Goal: Task Accomplishment & Management: Manage account settings

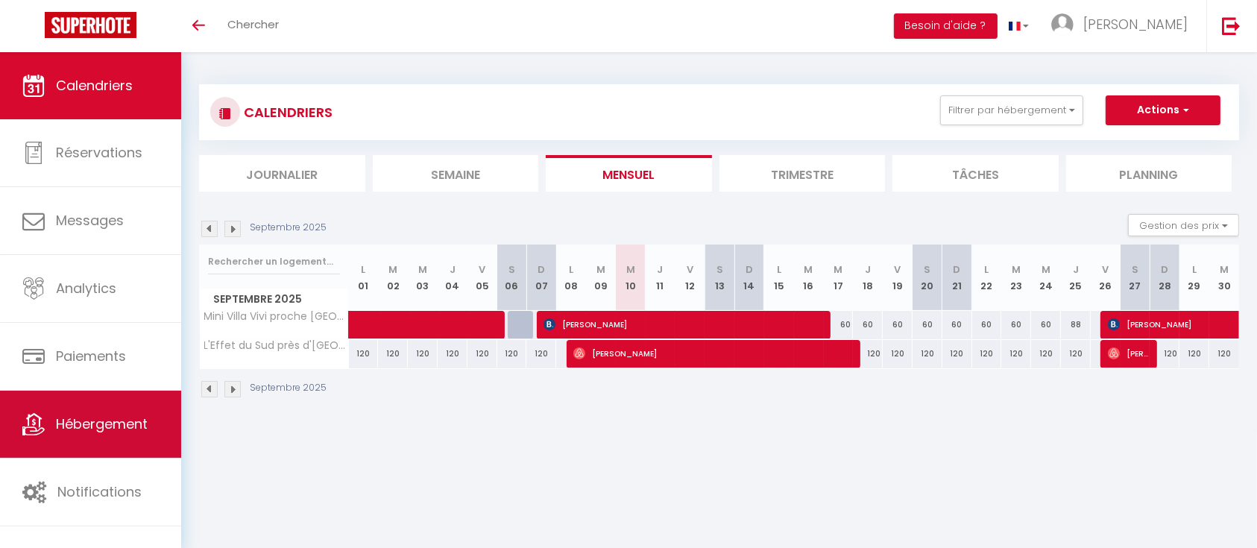
click at [42, 409] on link "Hébergement" at bounding box center [90, 424] width 181 height 67
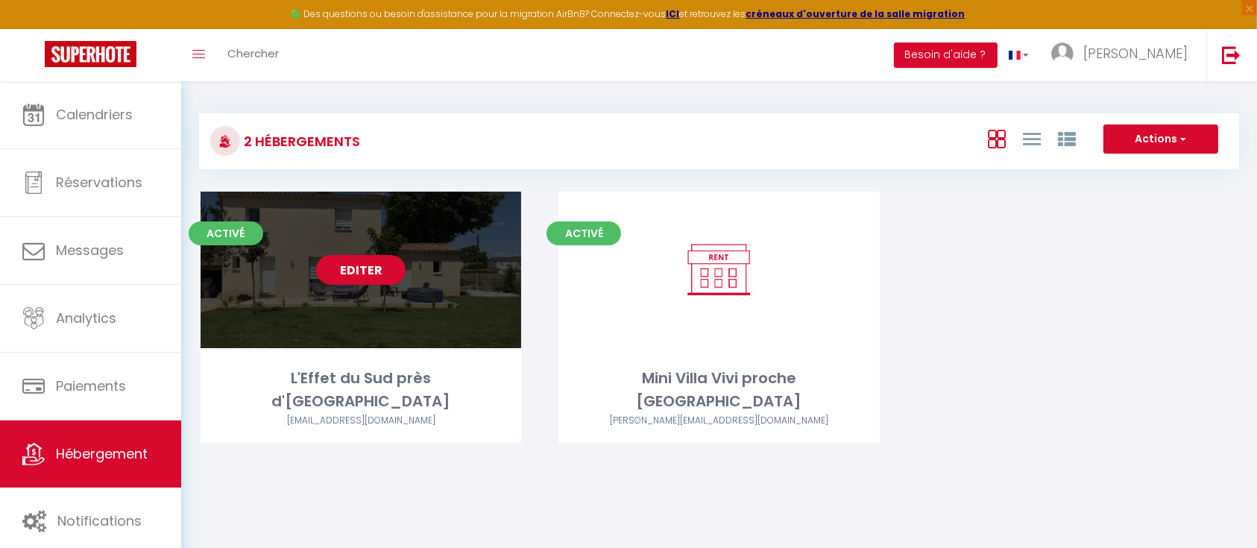
click at [356, 285] on div "Editer" at bounding box center [361, 270] width 321 height 157
select select "3"
select select "2"
select select "1"
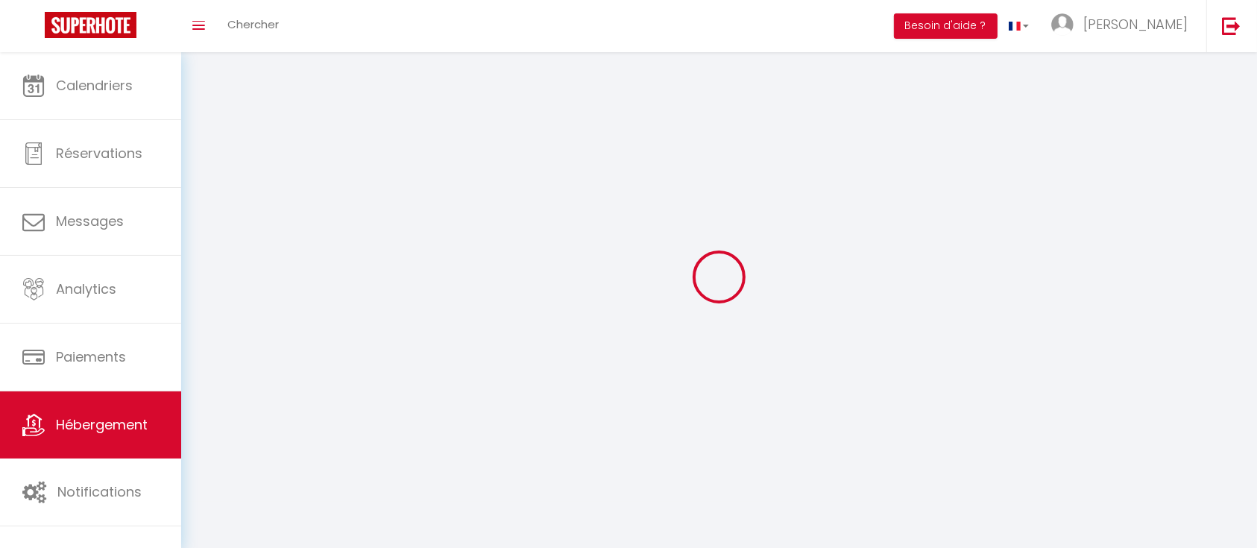
select select
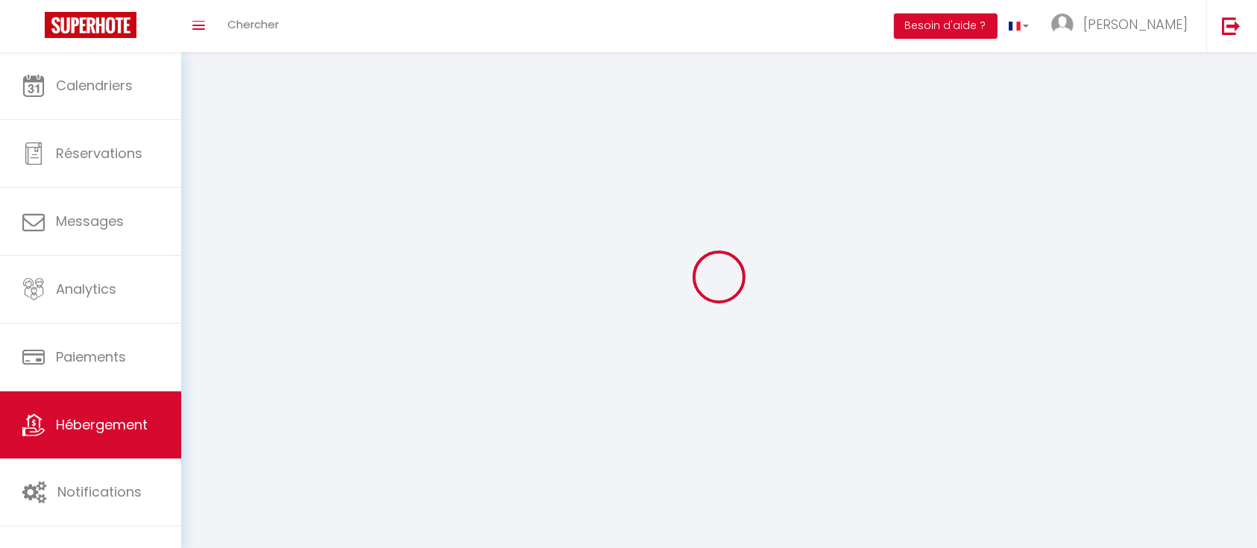
select select
checkbox input "false"
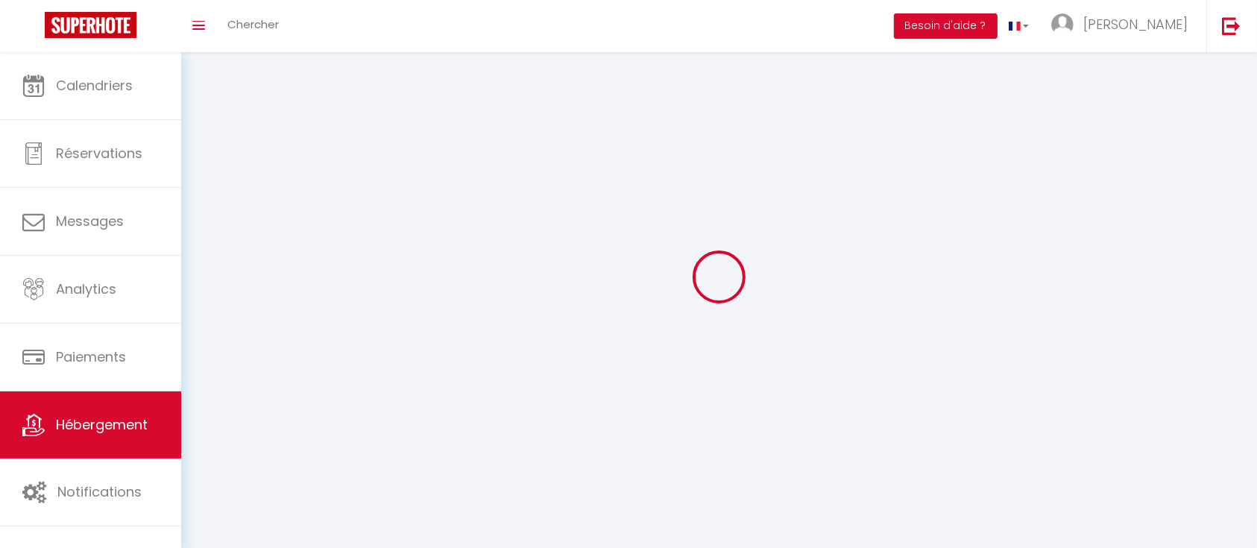
select select
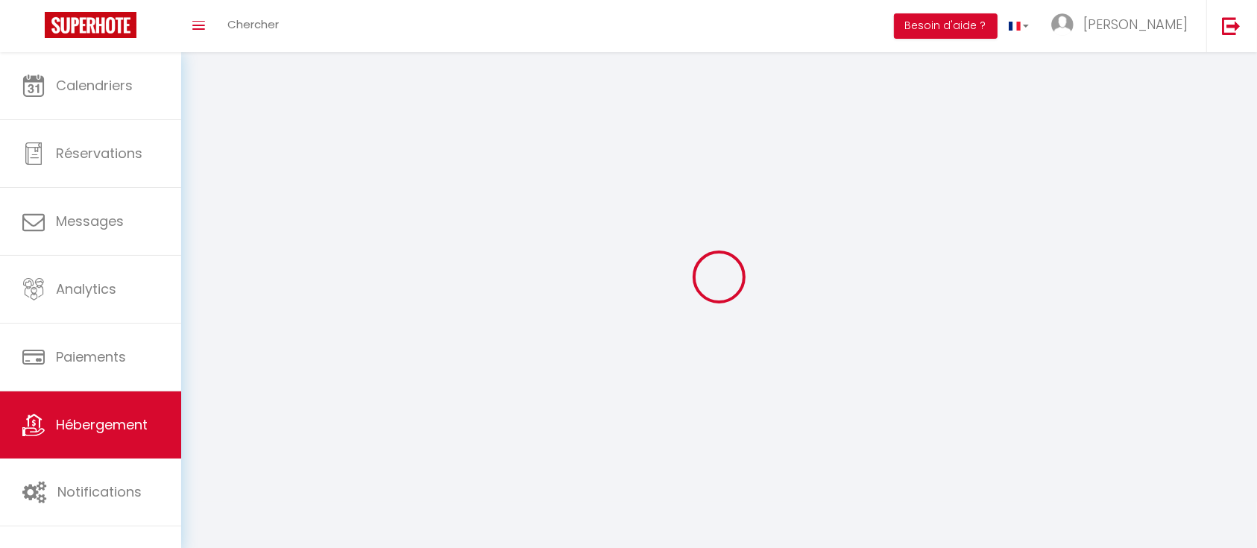
select select
checkbox input "false"
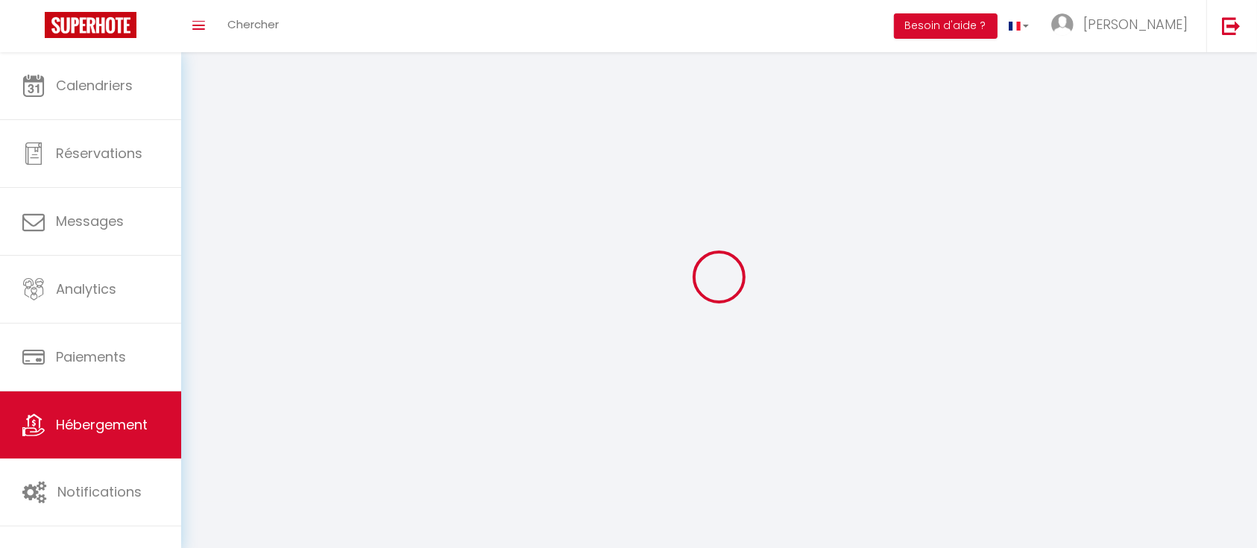
checkbox input "false"
select select
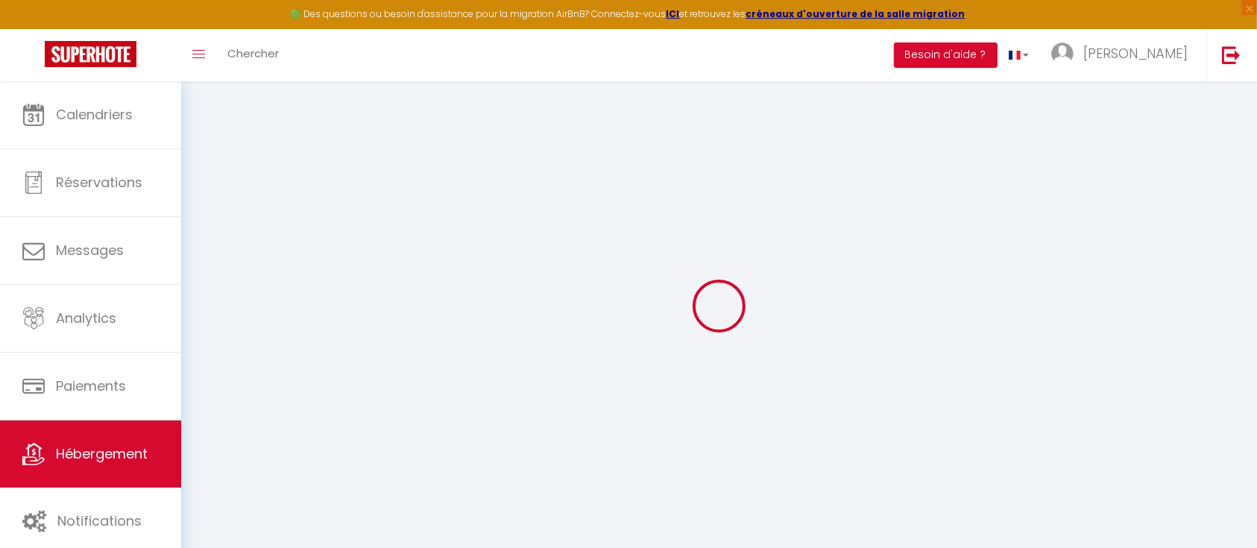
select select "17:00"
select select
select select "10:00"
select select "30"
select select "120"
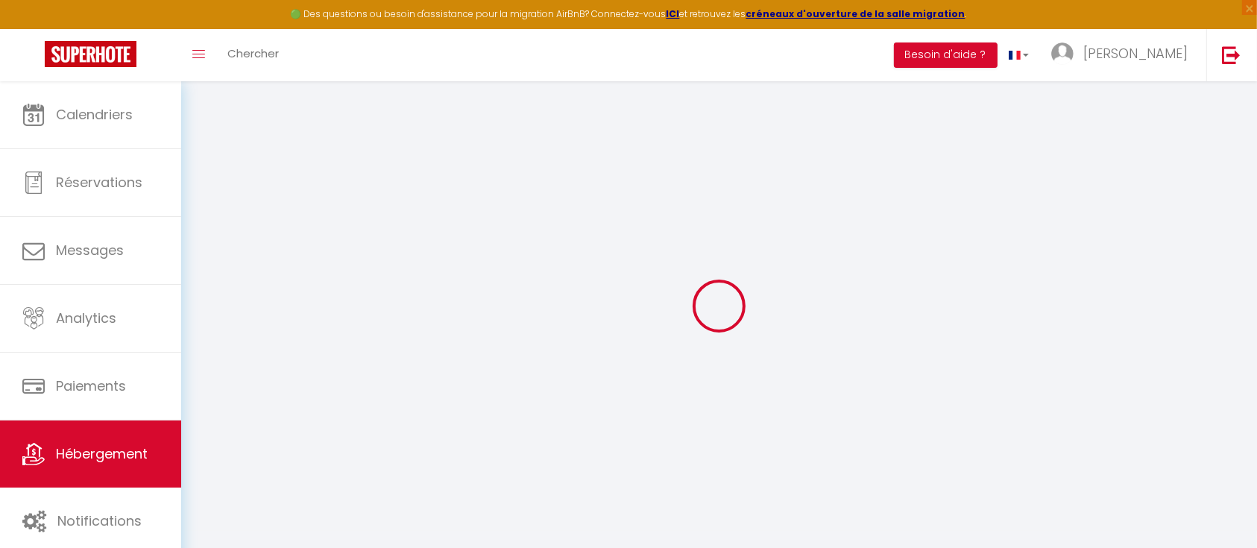
select select
checkbox input "false"
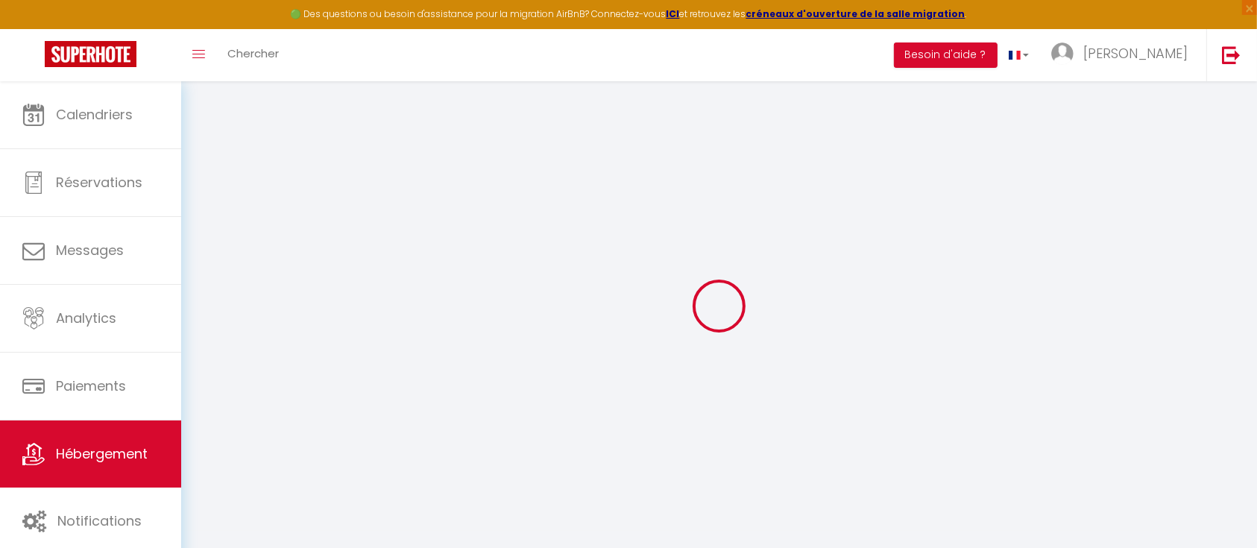
checkbox input "false"
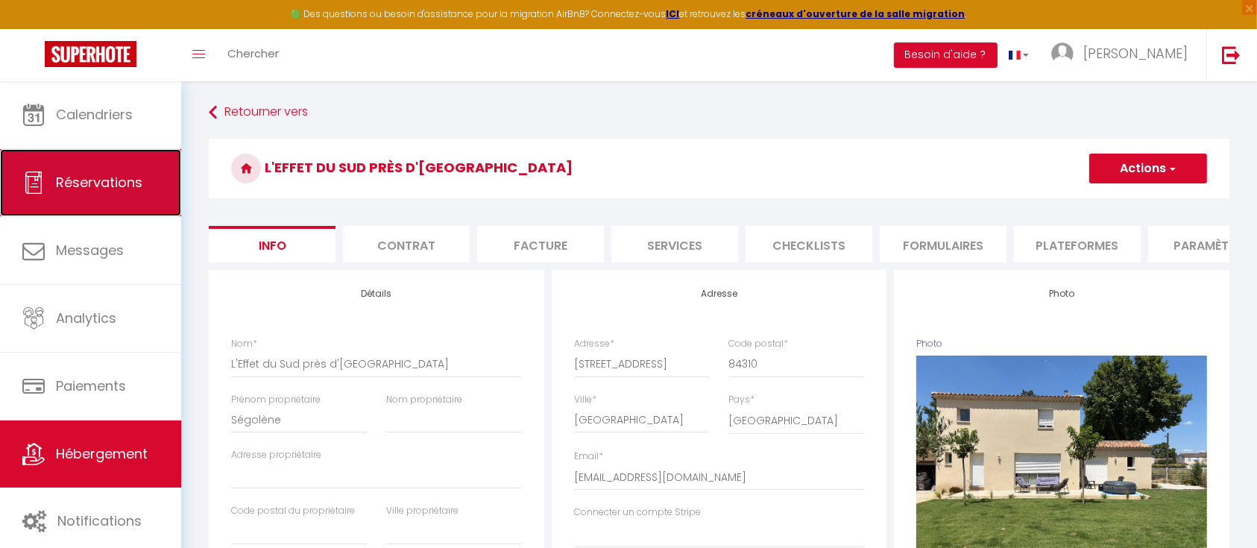
select select
checkbox input "false"
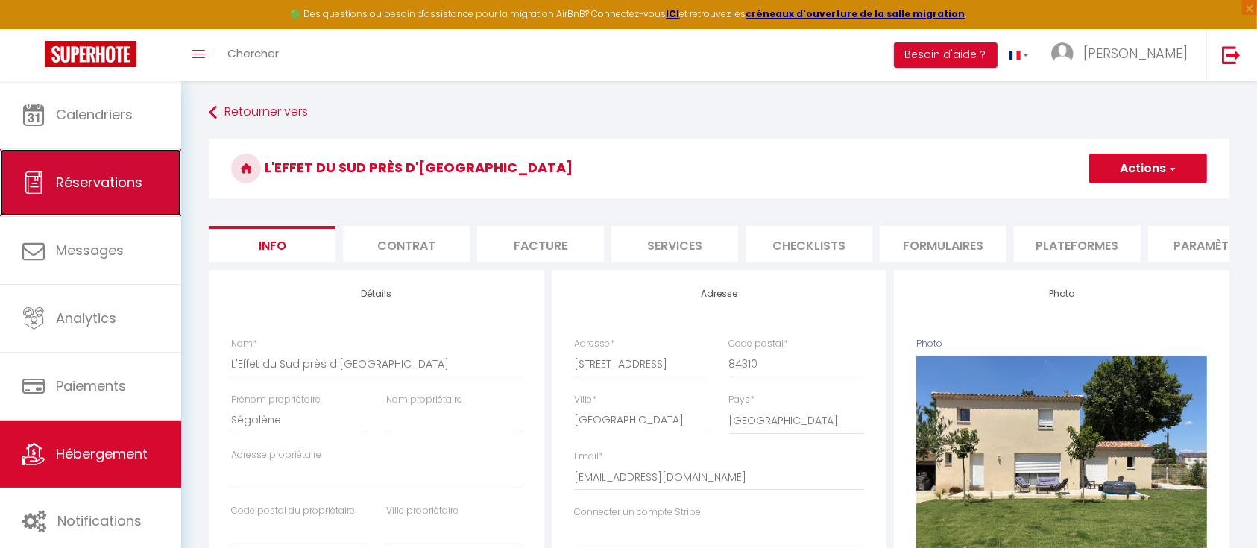
checkbox input "false"
click at [128, 175] on span "Réservations" at bounding box center [99, 182] width 86 height 19
select select "not_cancelled"
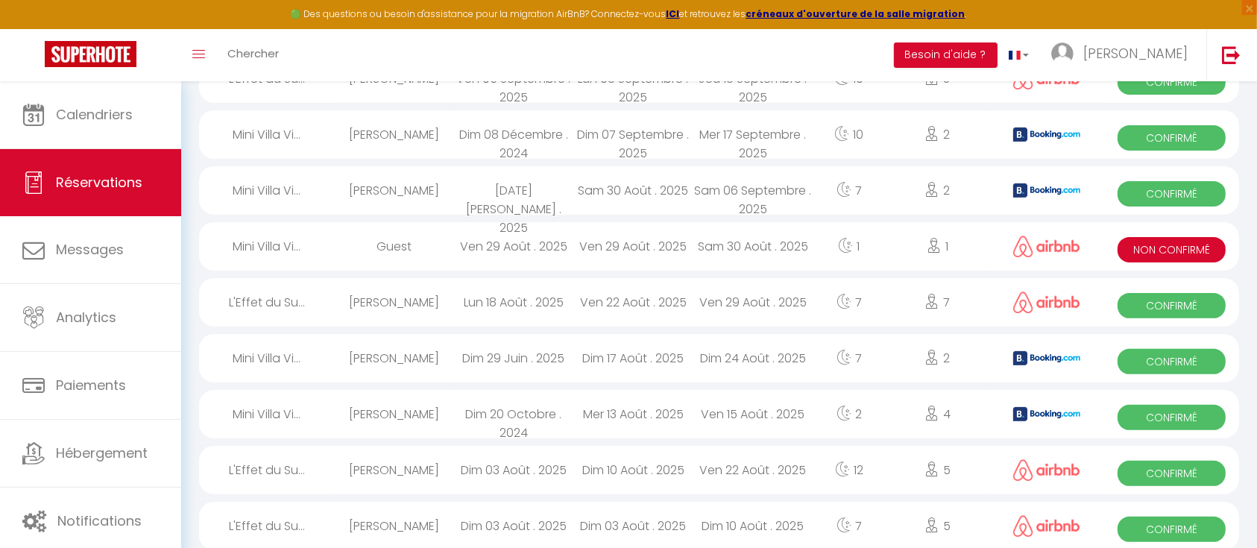
scroll to position [417, 0]
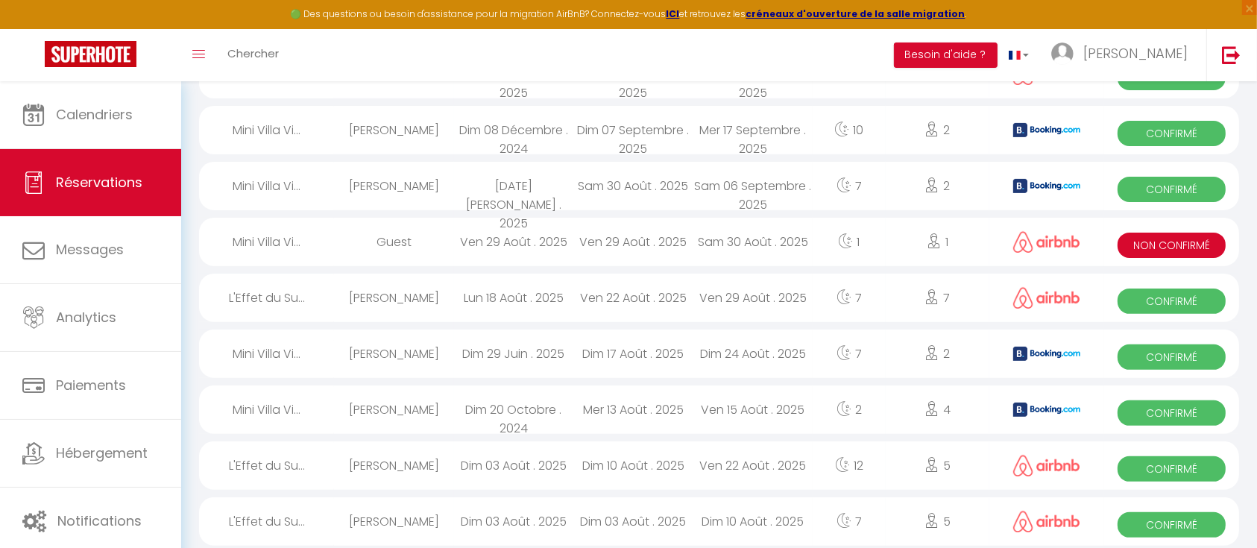
click at [745, 300] on div "Ven 29 Août . 2025" at bounding box center [752, 298] width 119 height 48
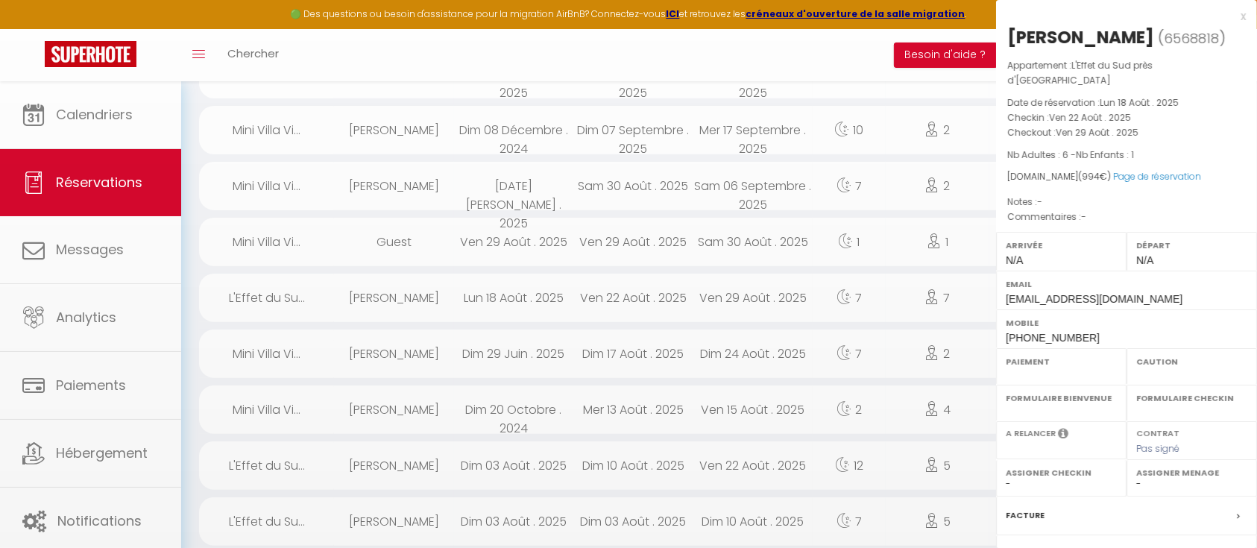
select select "OK"
select select "0"
select select "1"
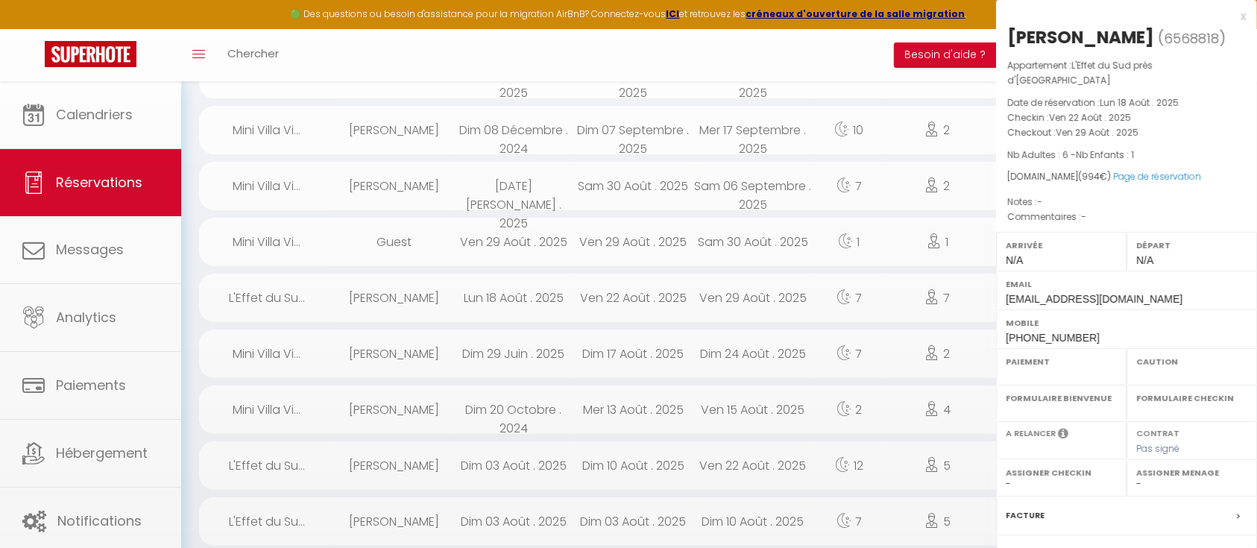
select select
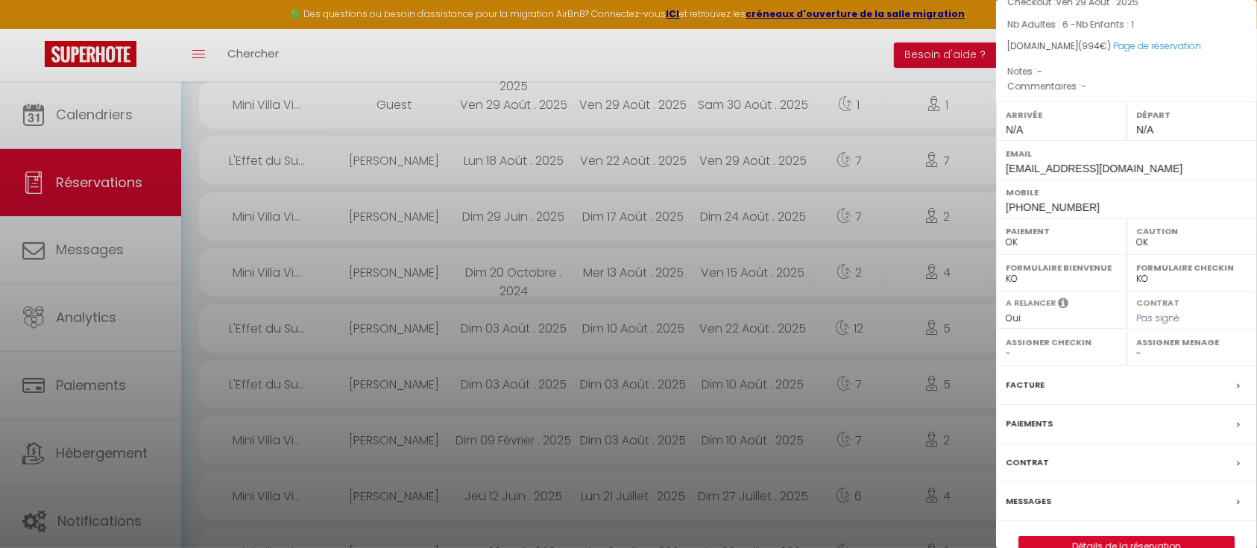
scroll to position [168, 0]
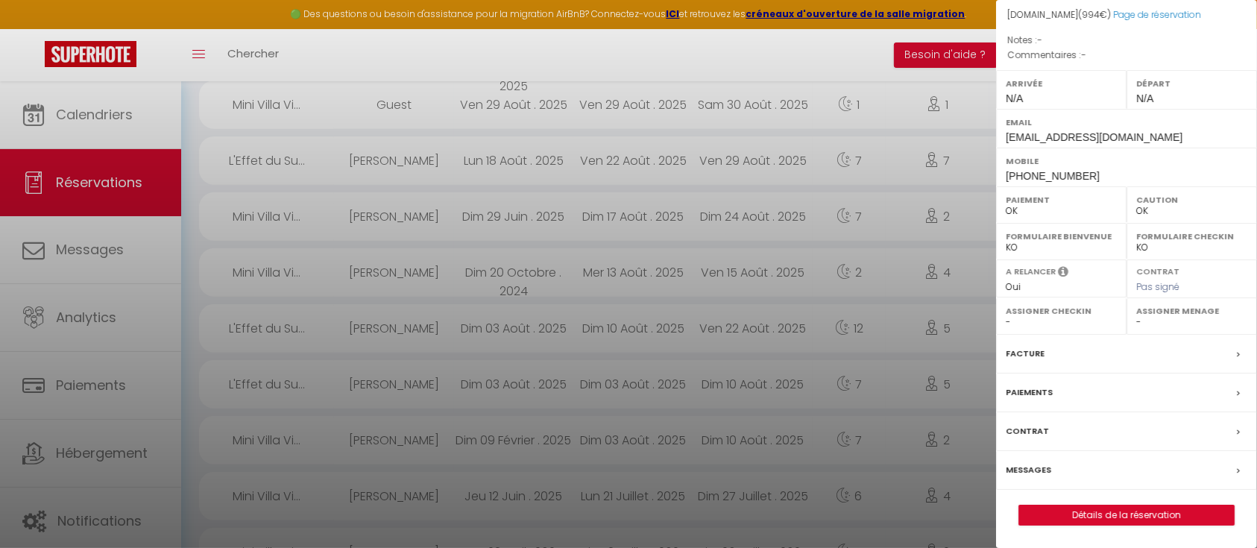
click at [1237, 393] on icon at bounding box center [1238, 393] width 3 height 9
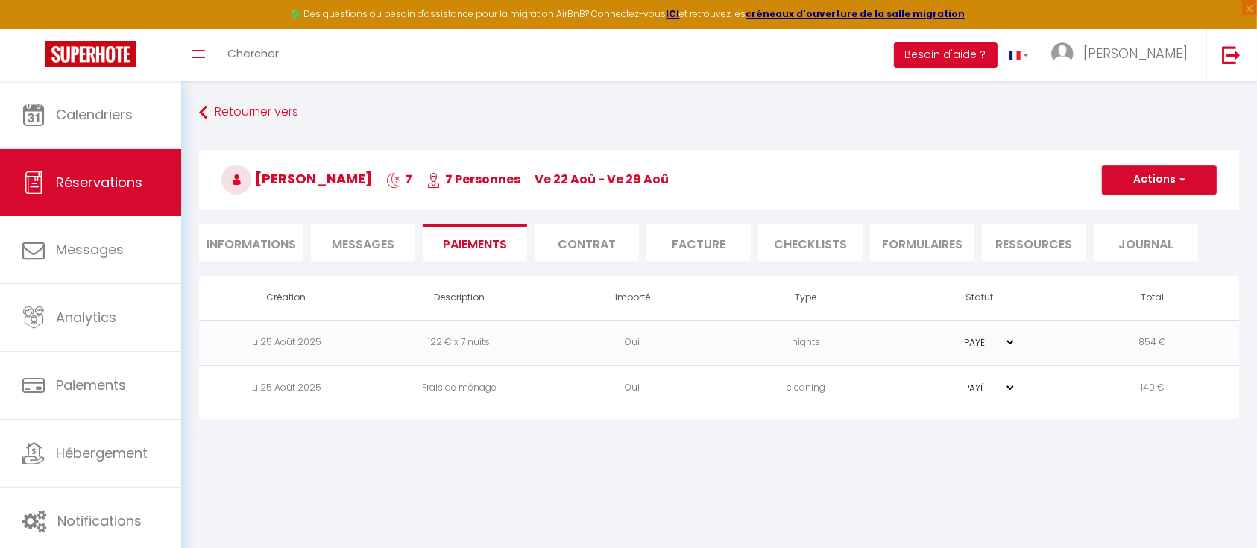
click at [1011, 341] on select "PAYÉ EN ATTENTE" at bounding box center [978, 342] width 75 height 14
click at [1036, 404] on td "PAYÉ EN ATTENTE" at bounding box center [979, 387] width 174 height 45
drag, startPoint x: 1042, startPoint y: 523, endPoint x: 1236, endPoint y: 594, distance: 206.6
click at [1236, 547] on html "🟢 Des questions ou besoin d'assistance pour la migration AirBnB? Connectez-vous…" at bounding box center [628, 274] width 1257 height 548
click at [197, 110] on div "Retourner vers [PERSON_NAME] 7 7 Personnes ve 22 Aoû - ve 29 [PERSON_NAME] Acti…" at bounding box center [718, 187] width 1059 height 177
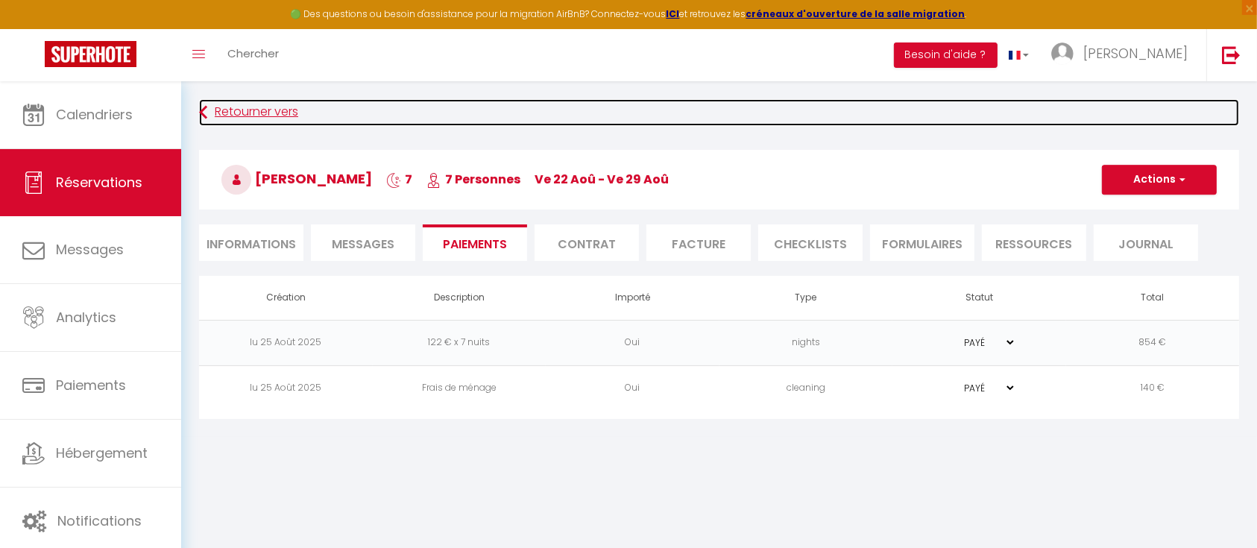
click at [205, 113] on icon at bounding box center [203, 112] width 8 height 27
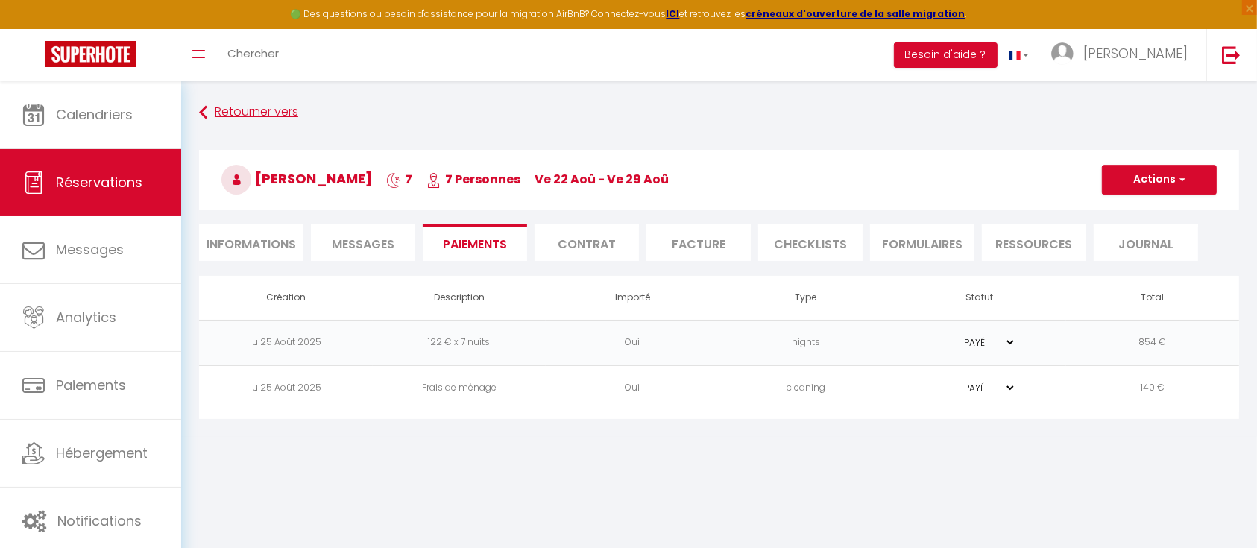
select select "not_cancelled"
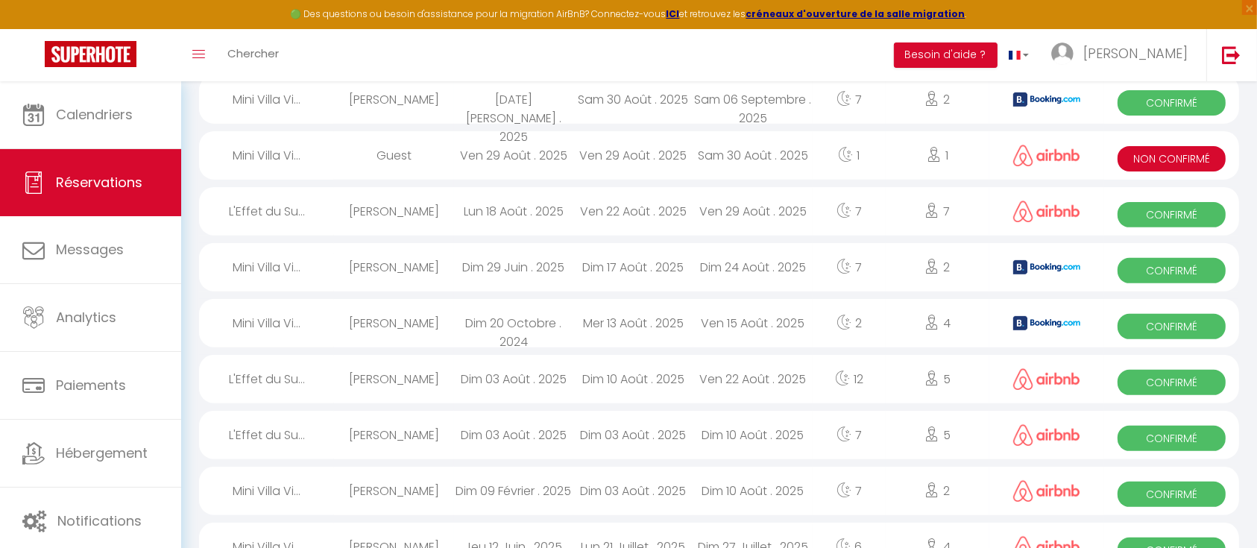
scroll to position [516, 0]
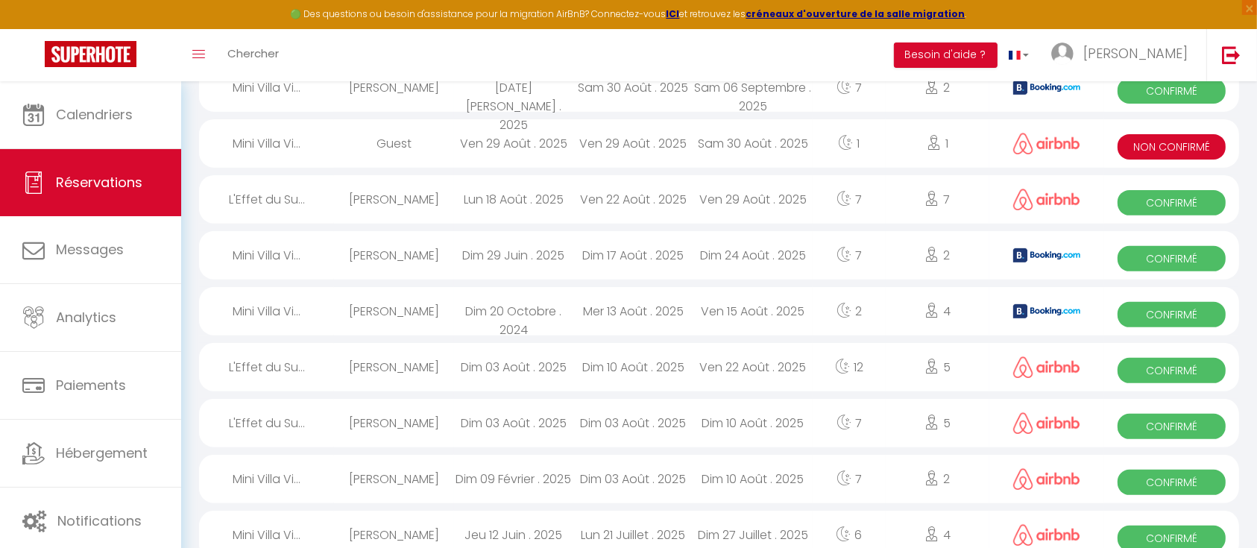
click at [787, 348] on div "Ven 22 Août . 2025" at bounding box center [752, 367] width 119 height 48
select select "OK"
select select "0"
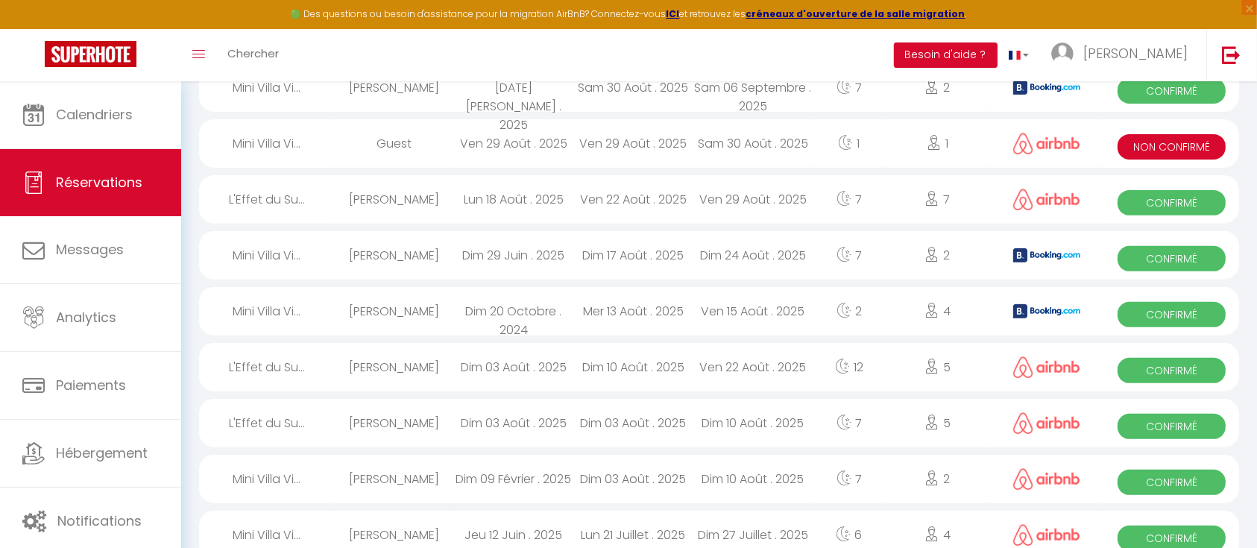
select select "1"
select select
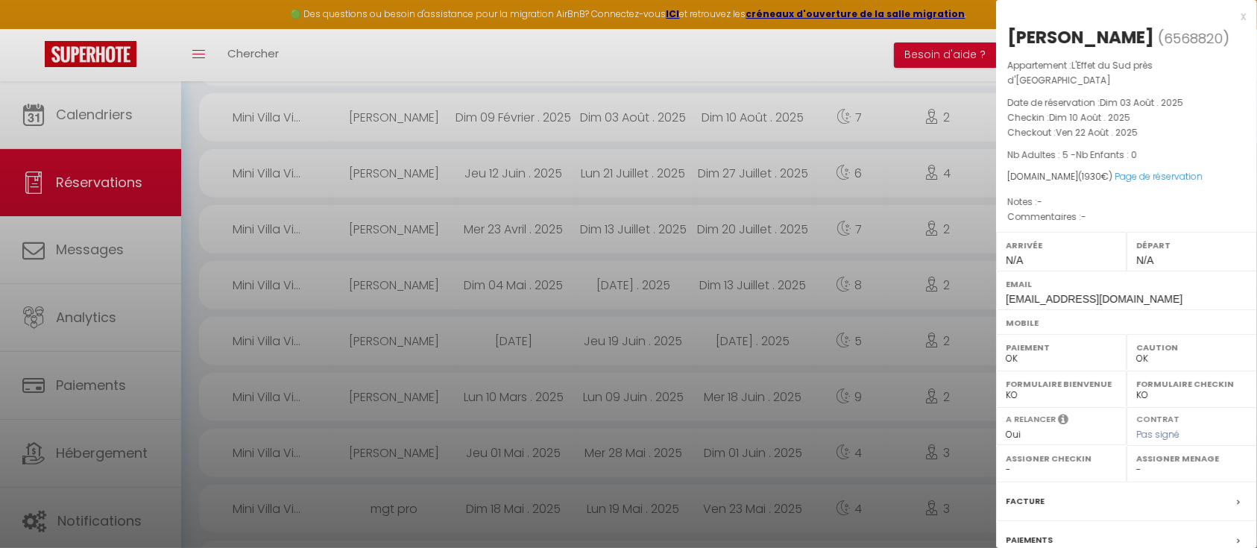
scroll to position [874, 0]
click at [1033, 532] on label "Paiements" at bounding box center [1029, 540] width 47 height 16
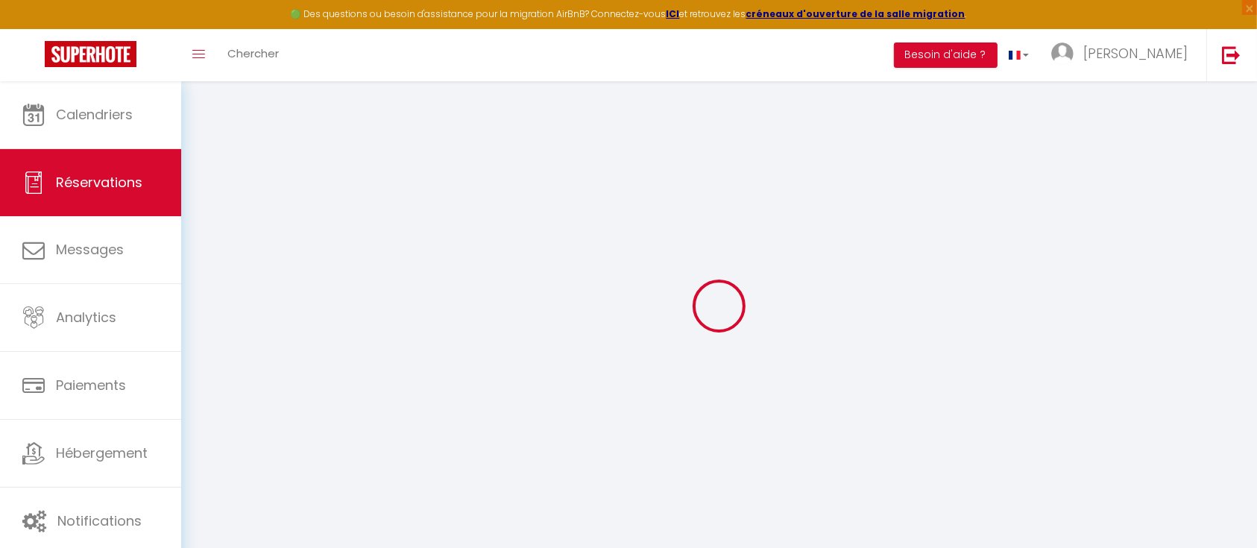
select select
checkbox input "false"
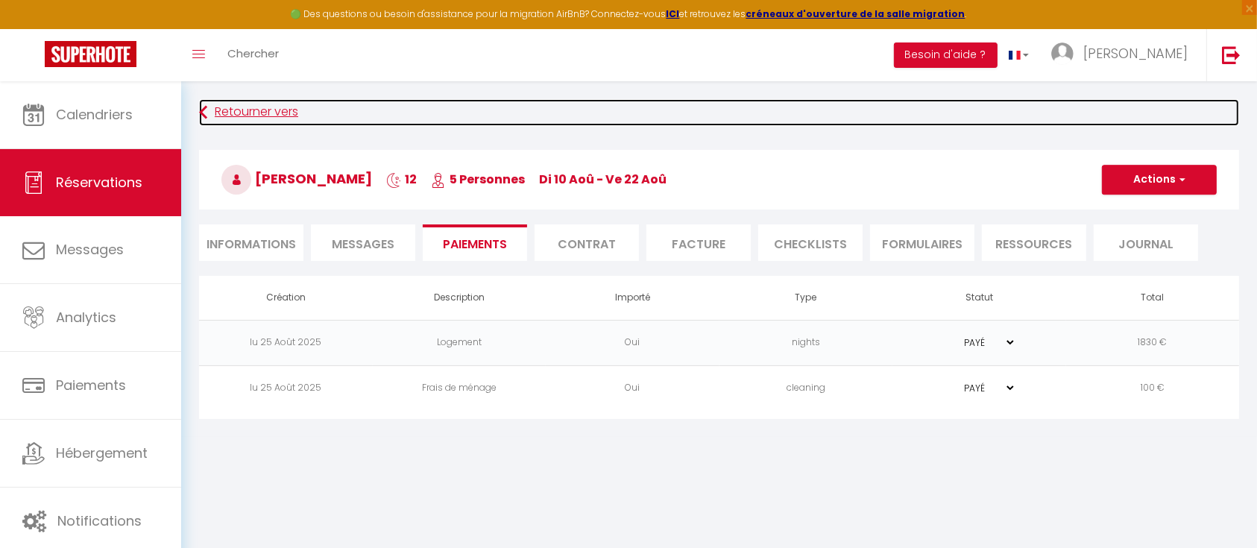
click at [208, 109] on link "Retourner vers" at bounding box center [719, 112] width 1040 height 27
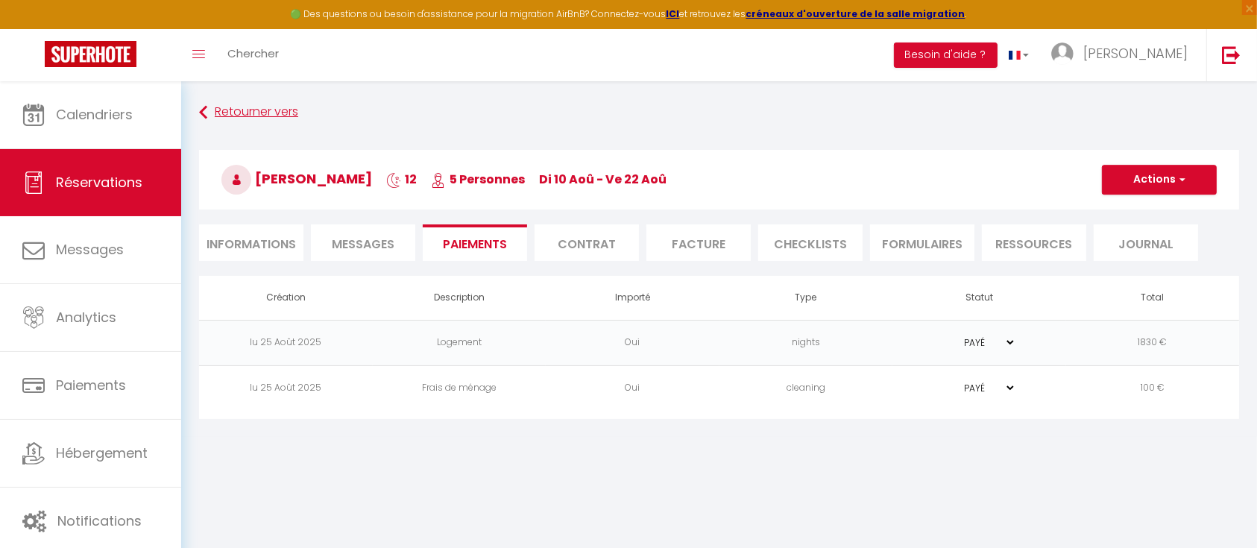
select select "not_cancelled"
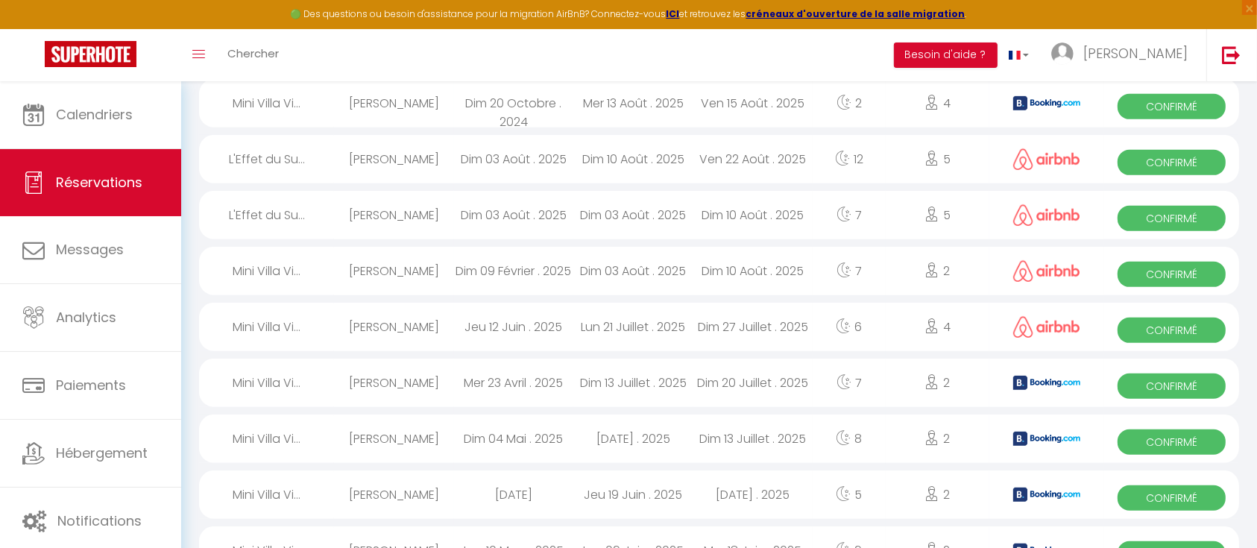
scroll to position [732, 0]
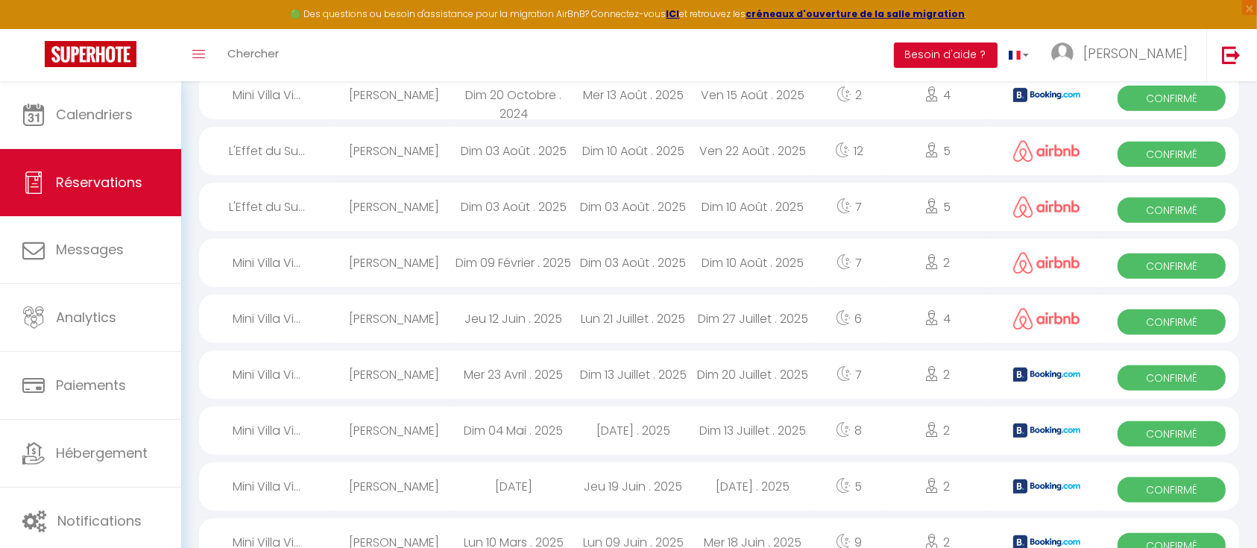
click at [622, 203] on div "Dim 03 Août . 2025" at bounding box center [632, 207] width 119 height 48
select select "OK"
select select "0"
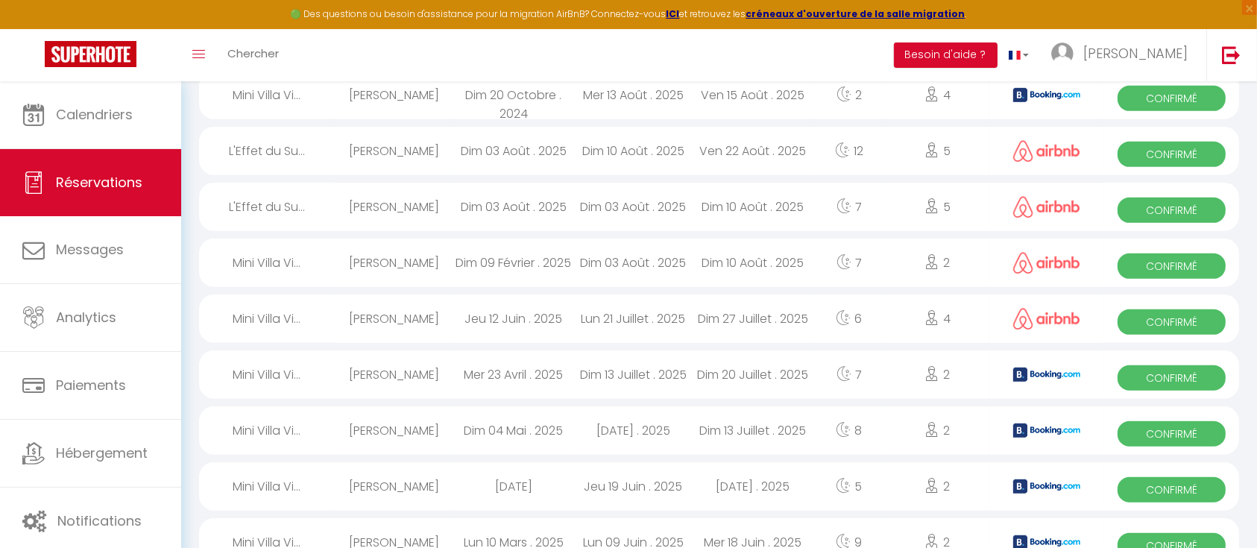
select select "1"
select select
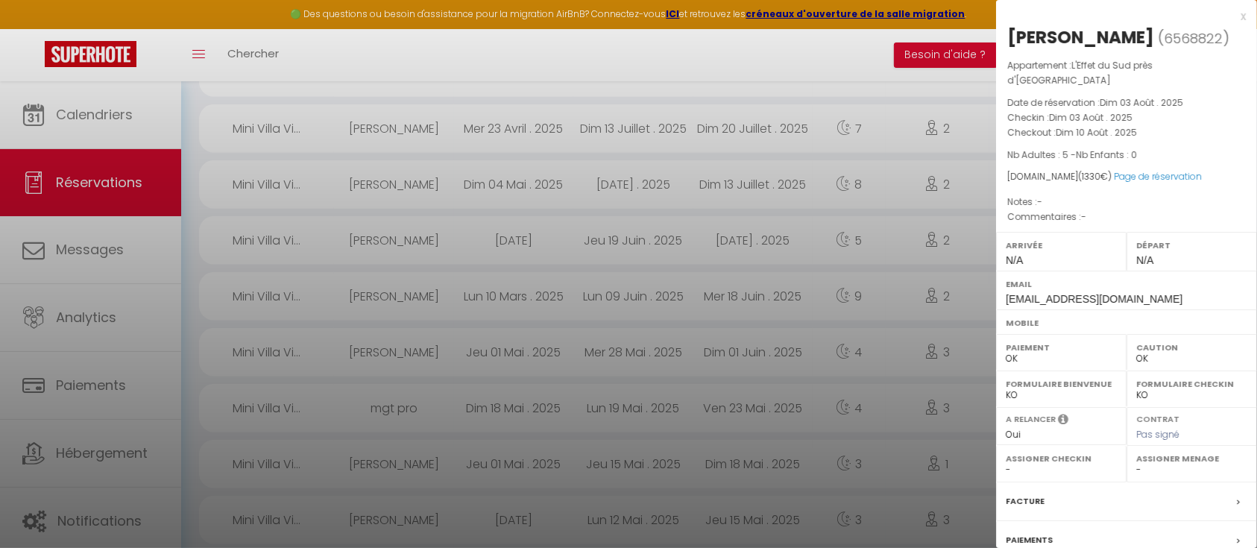
scroll to position [1273, 0]
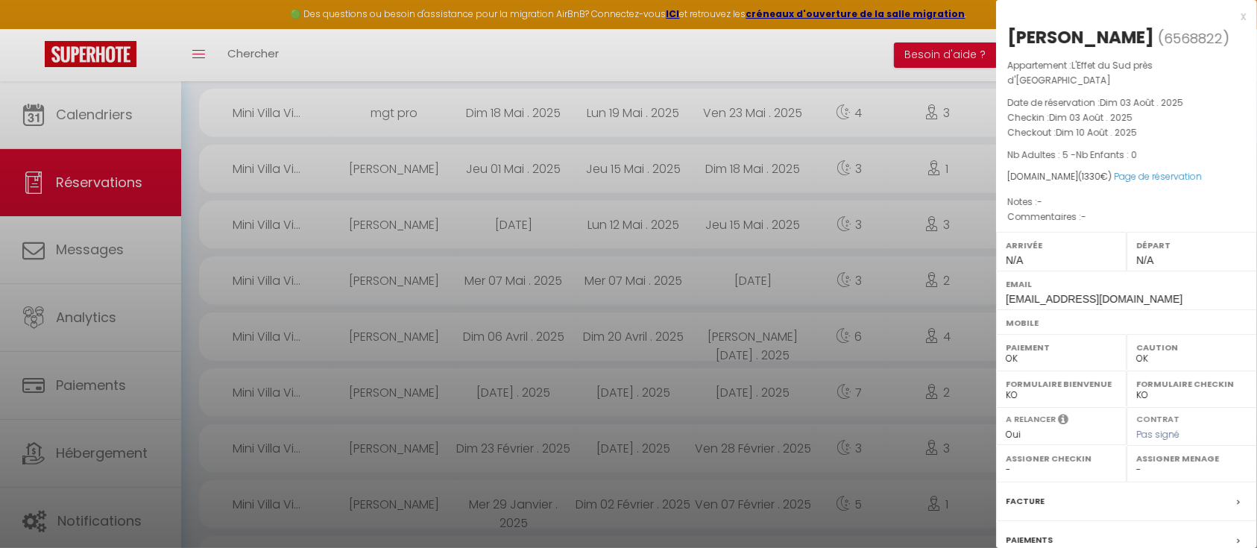
click at [1030, 532] on label "Paiements" at bounding box center [1029, 540] width 47 height 16
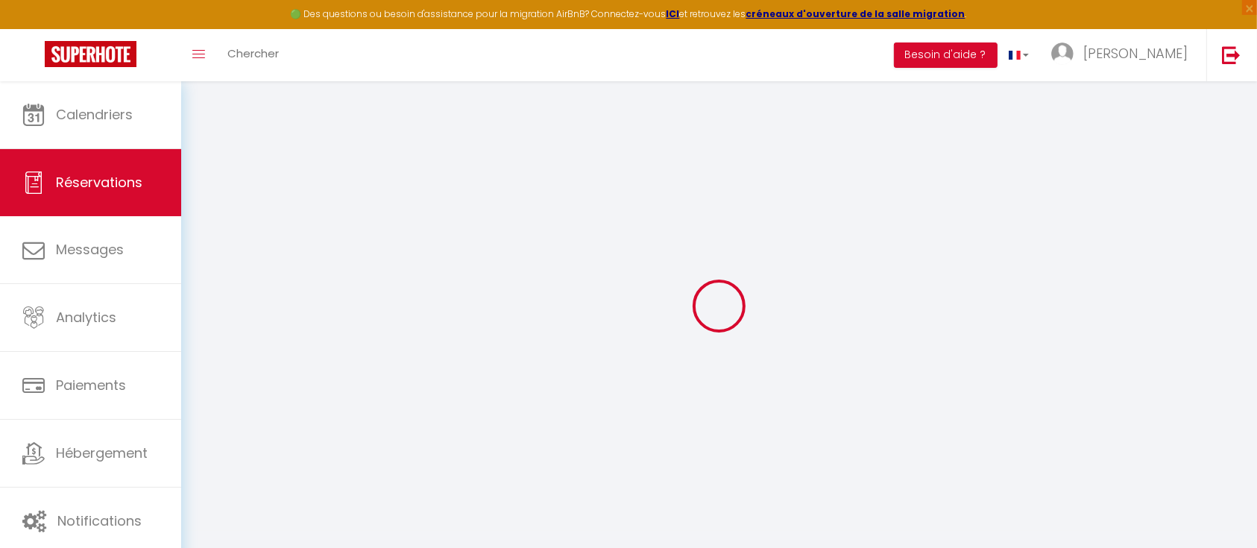
select select
checkbox input "false"
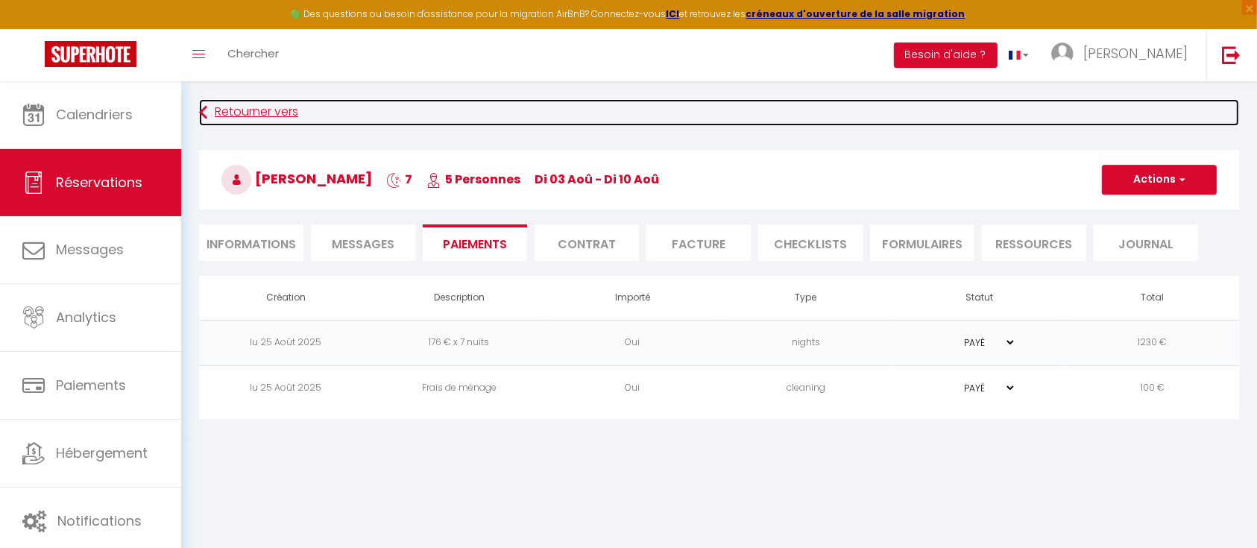
click at [203, 116] on icon at bounding box center [203, 112] width 8 height 27
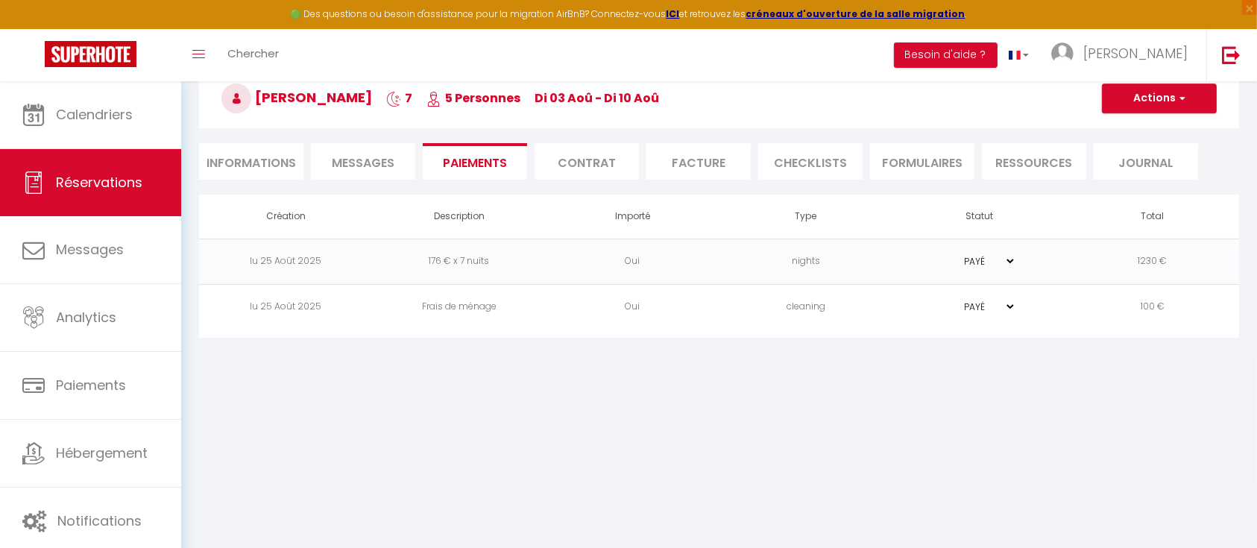
select select "not_cancelled"
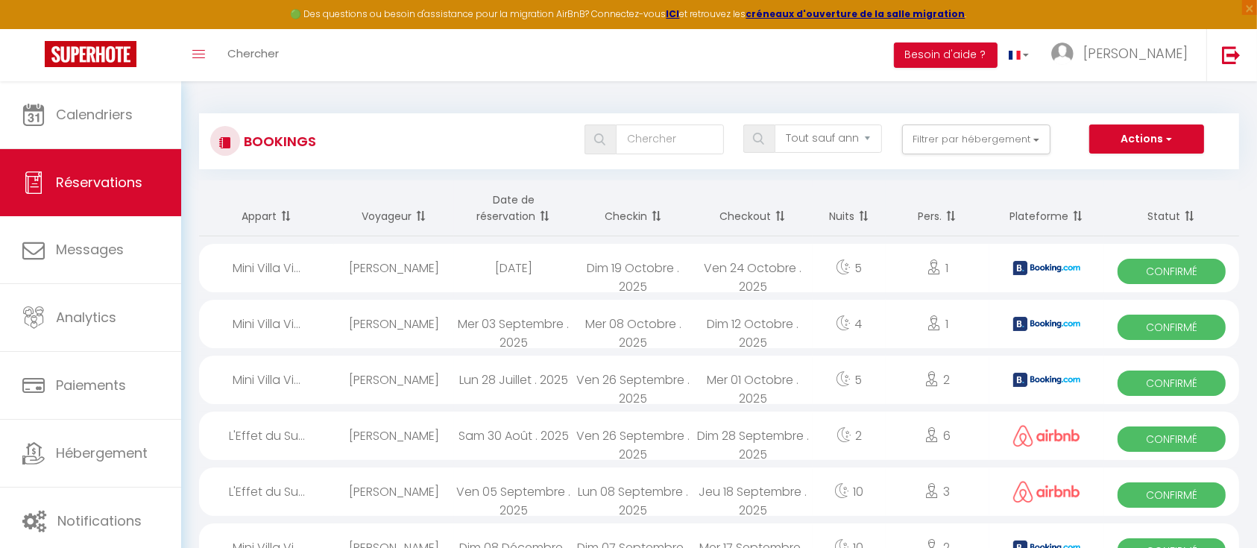
scroll to position [272, 0]
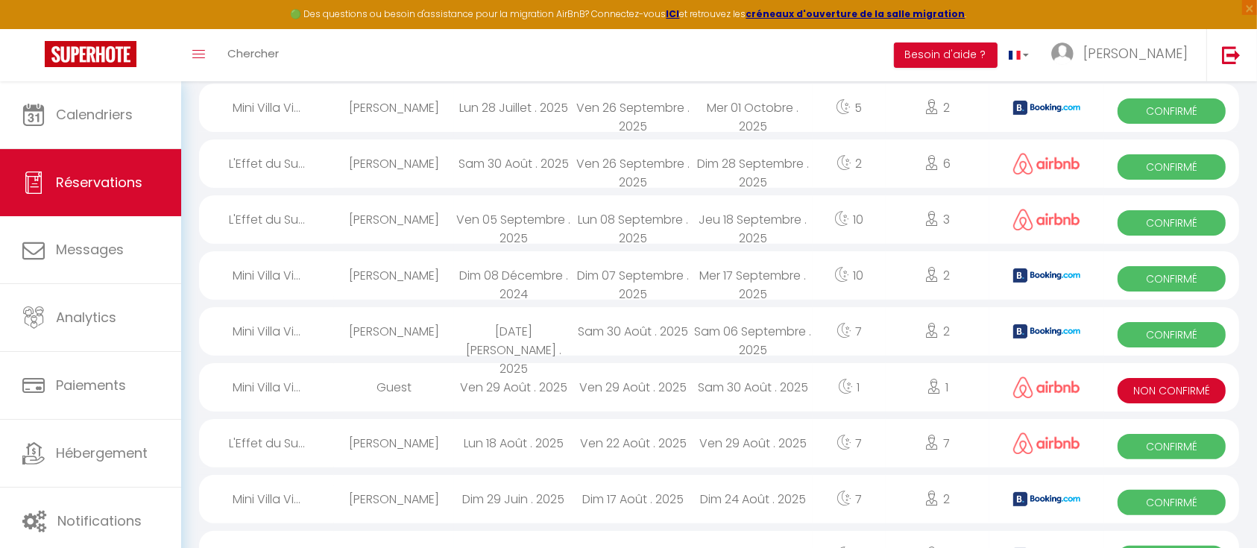
click at [531, 218] on div "Ven 05 Septembre . 2025" at bounding box center [513, 219] width 119 height 48
select select "OK"
select select "0"
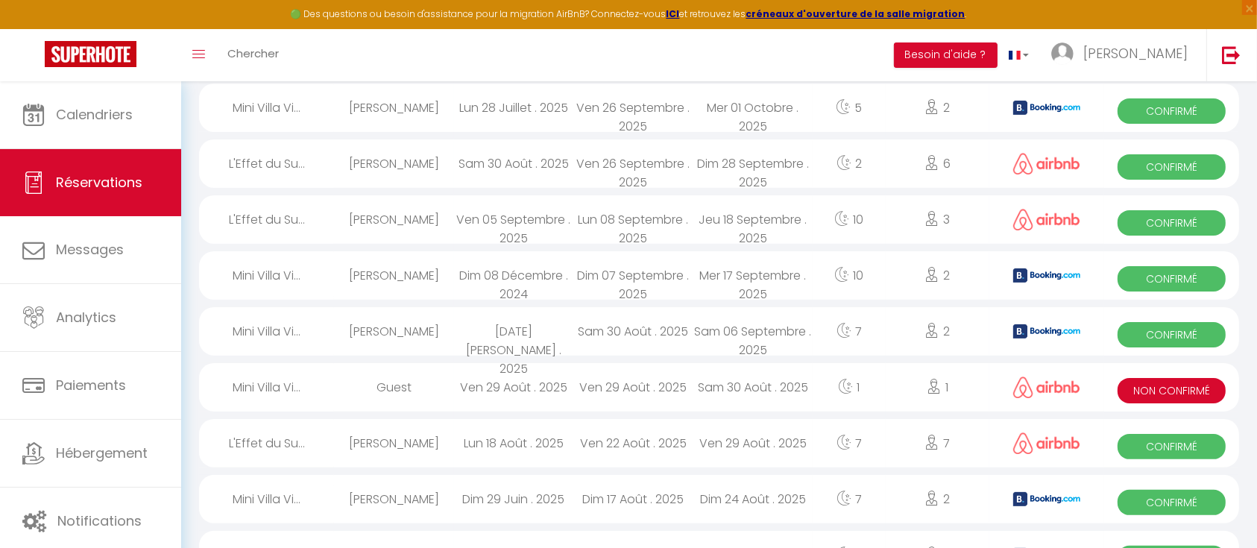
select select "1"
select select
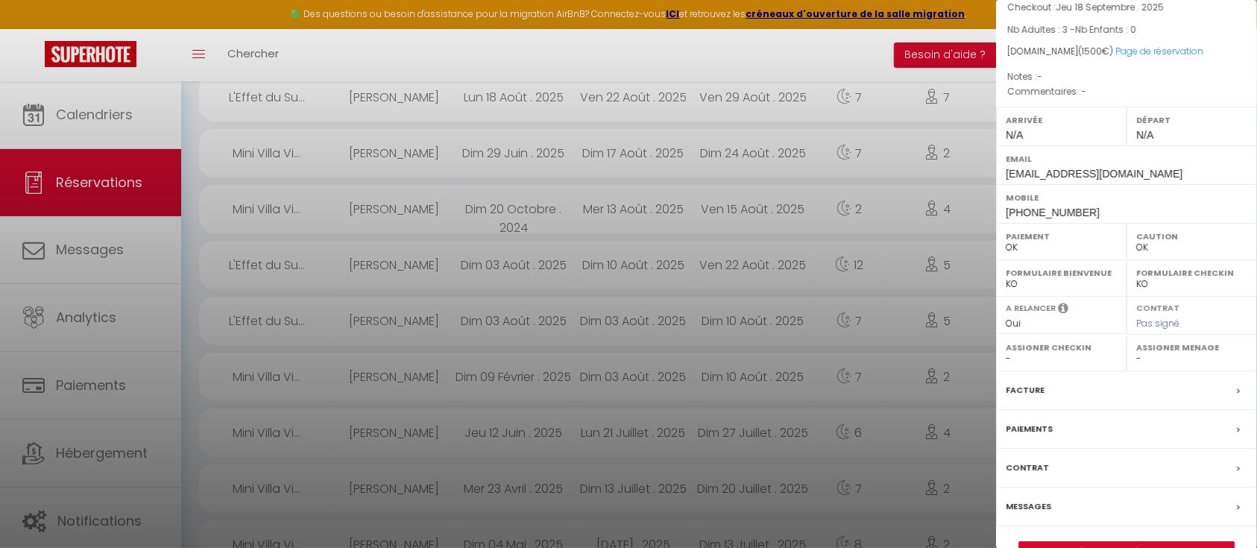
scroll to position [168, 0]
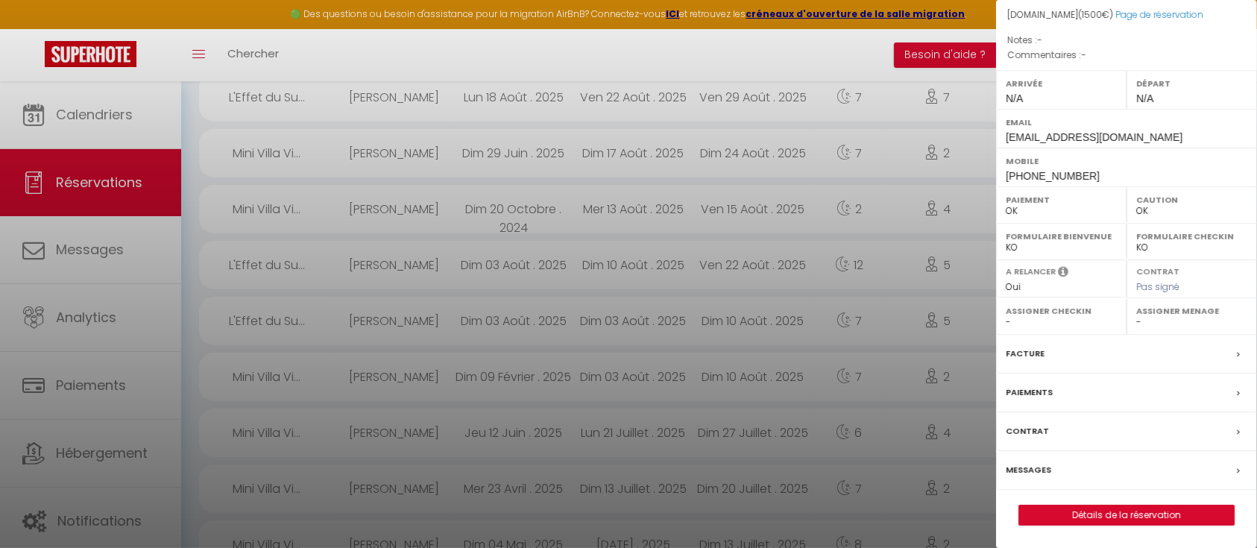
click at [1041, 391] on label "Paiements" at bounding box center [1029, 393] width 47 height 16
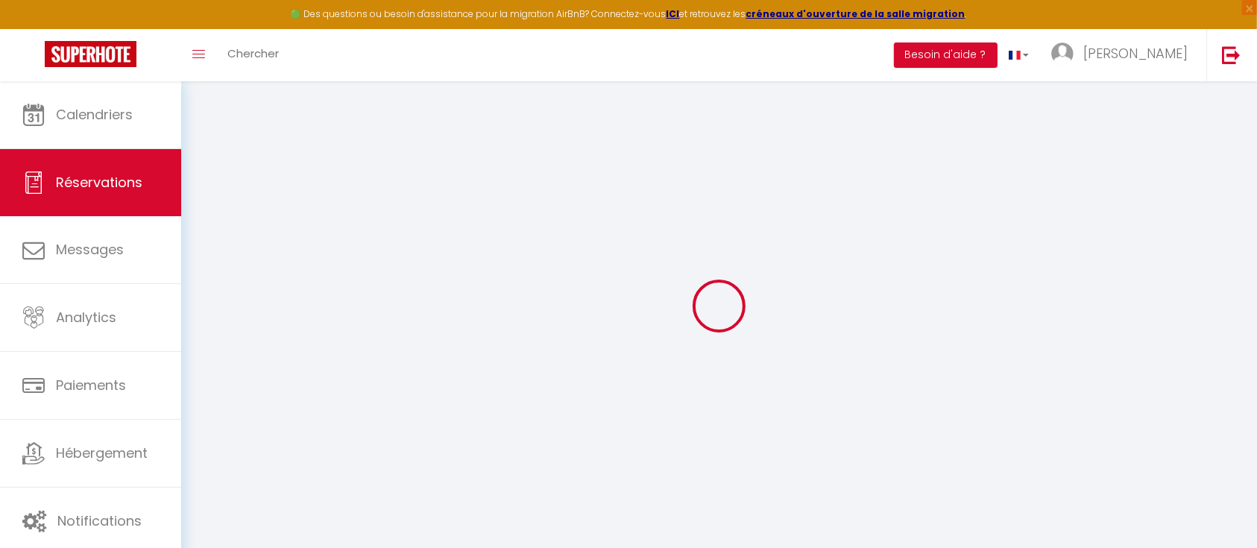
select select
checkbox input "false"
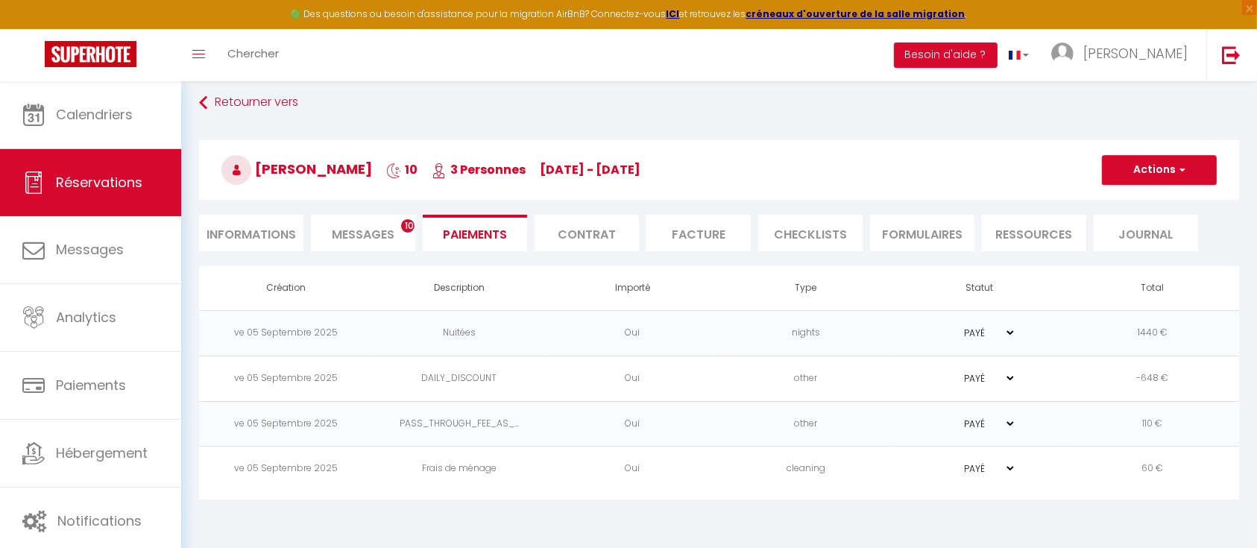
scroll to position [11, 0]
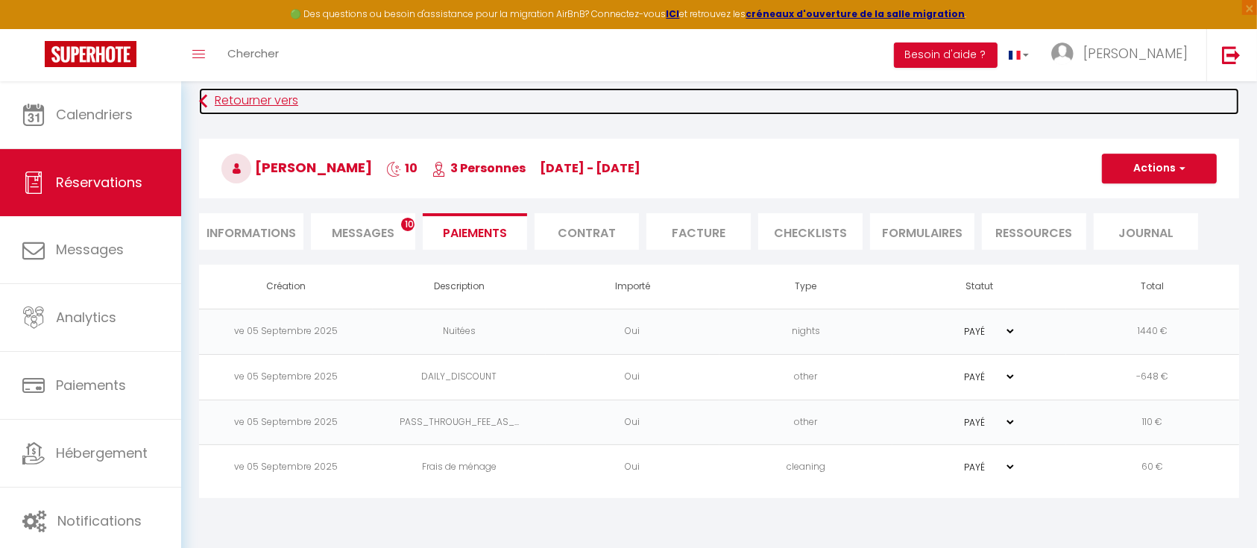
click at [212, 95] on link "Retourner vers" at bounding box center [719, 101] width 1040 height 27
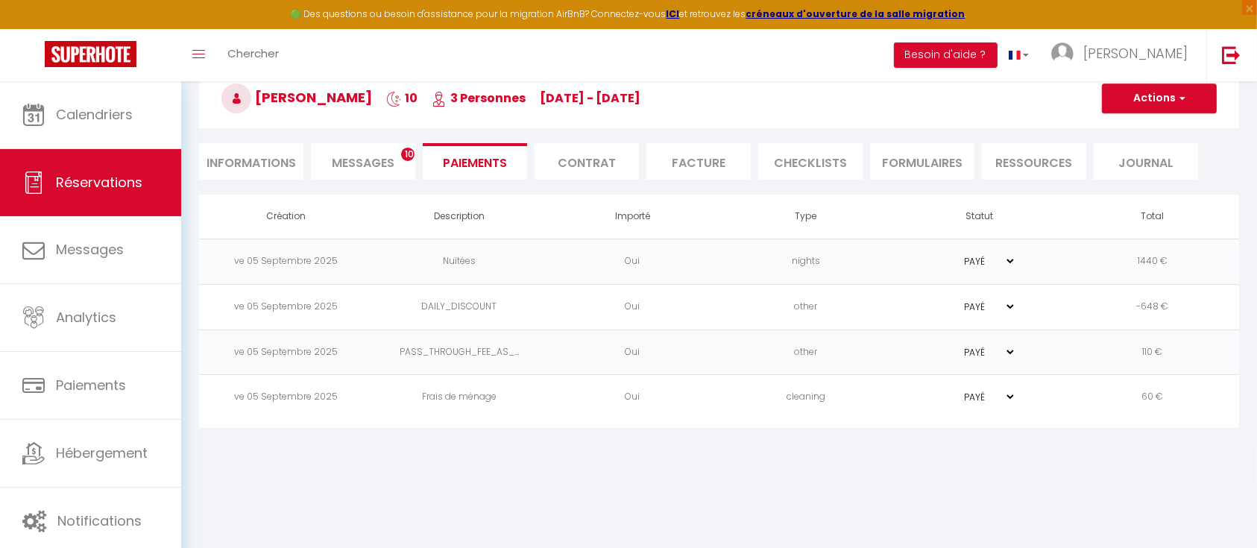
select select "not_cancelled"
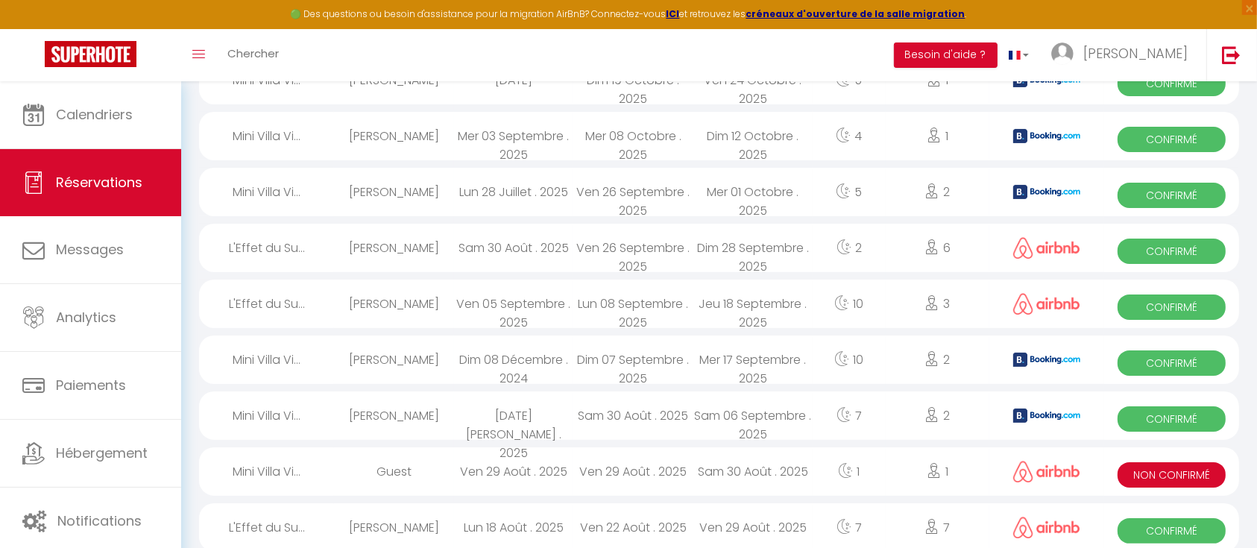
scroll to position [176, 0]
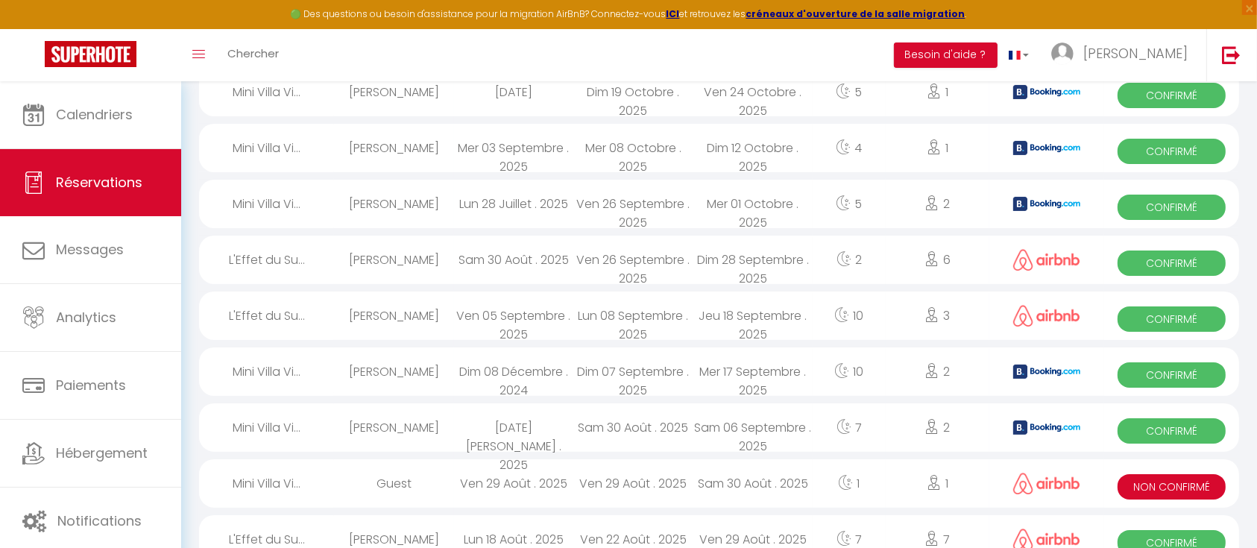
click at [714, 256] on div "Dim 28 Septembre . 2025" at bounding box center [752, 260] width 119 height 48
select select "OK"
select select "0"
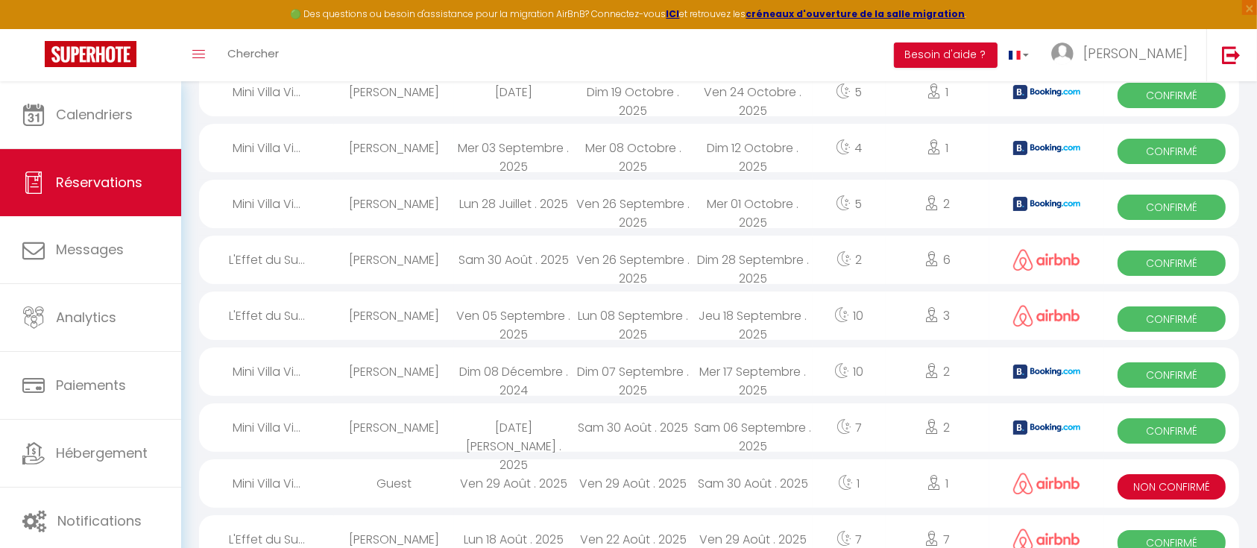
select select "1"
select select
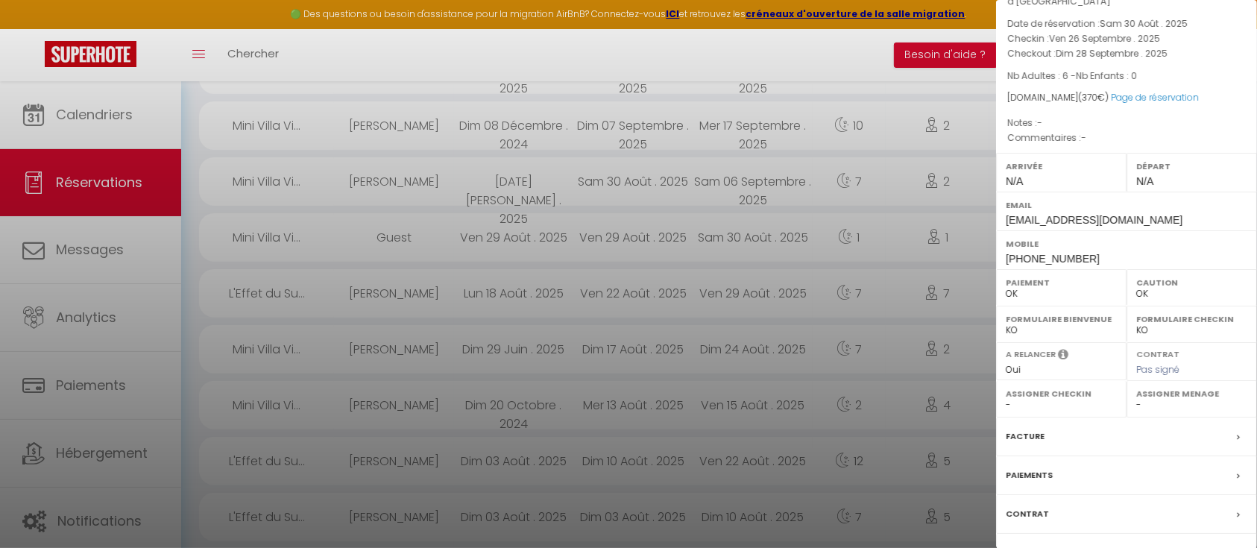
scroll to position [136, 0]
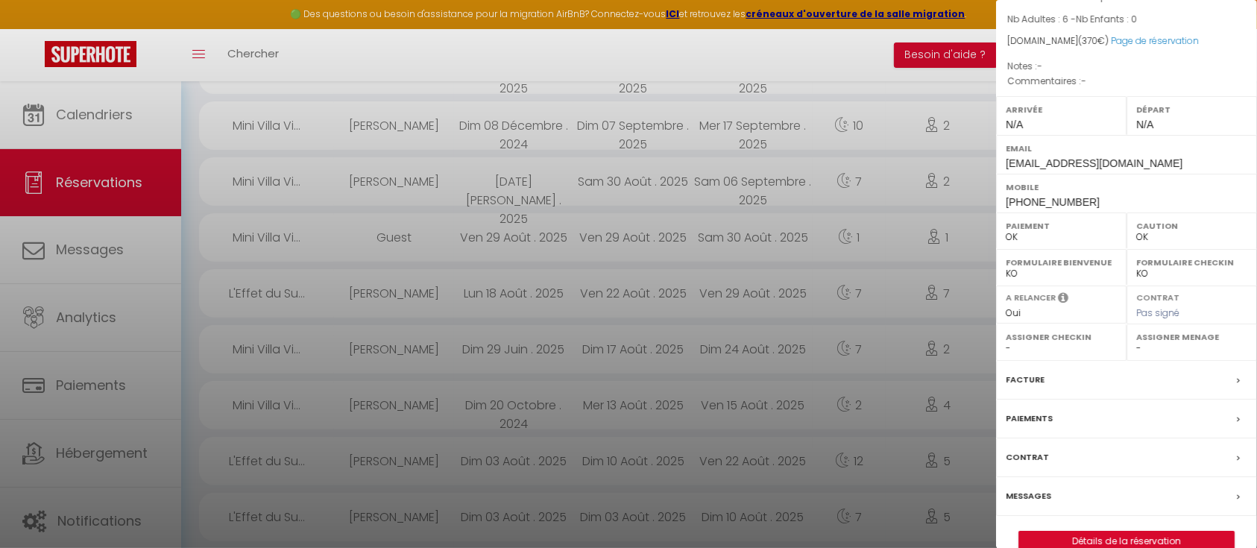
click at [1032, 426] on label "Paiements" at bounding box center [1029, 419] width 47 height 16
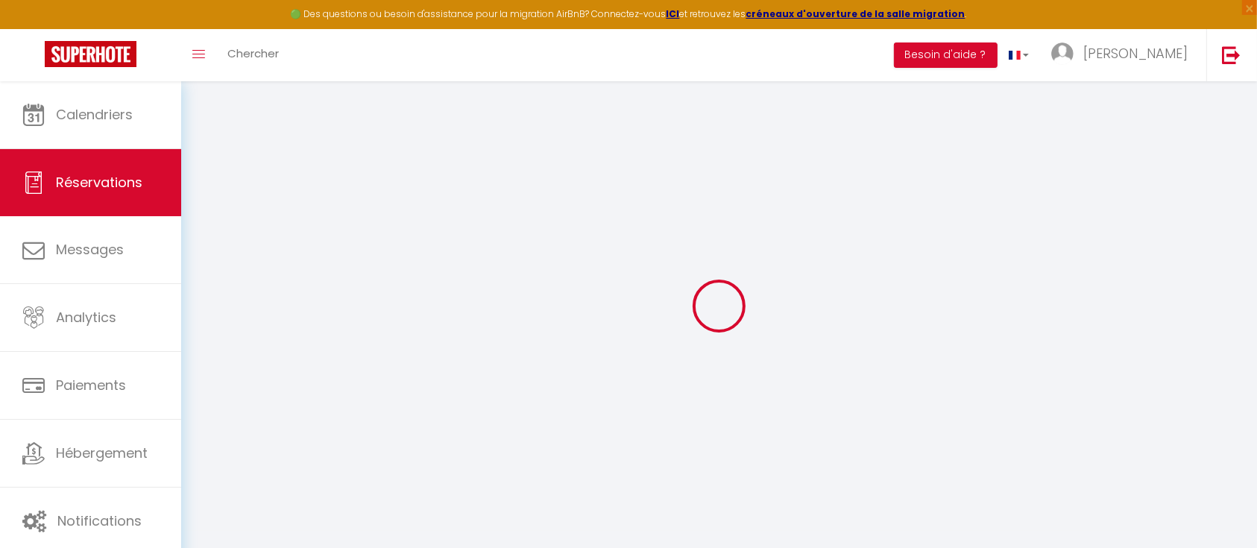
select select
checkbox input "false"
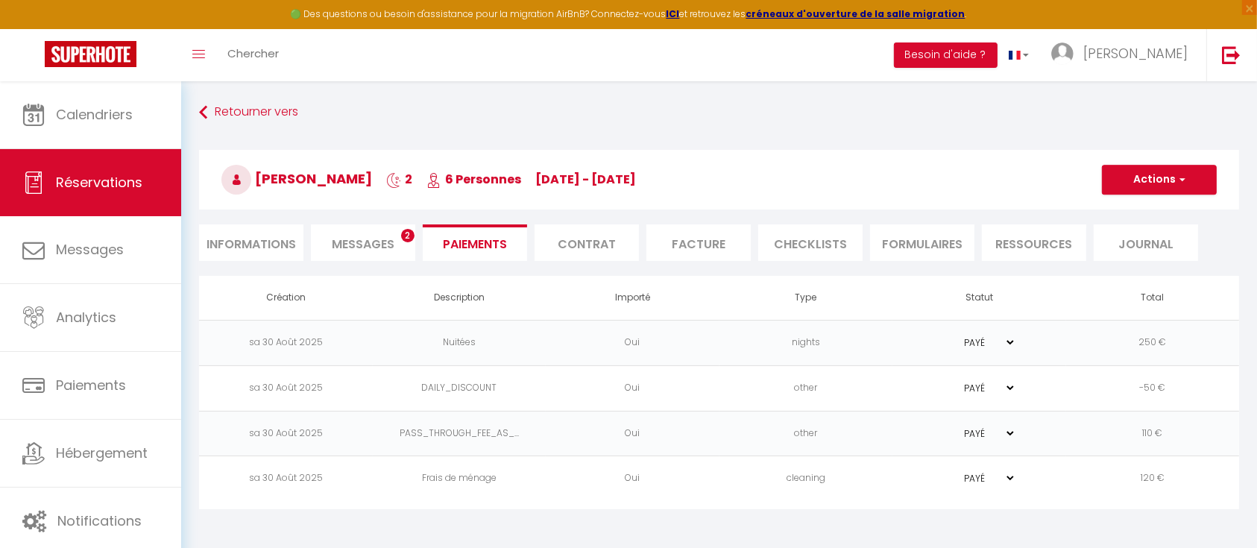
click at [359, 237] on span "Messages" at bounding box center [363, 244] width 63 height 17
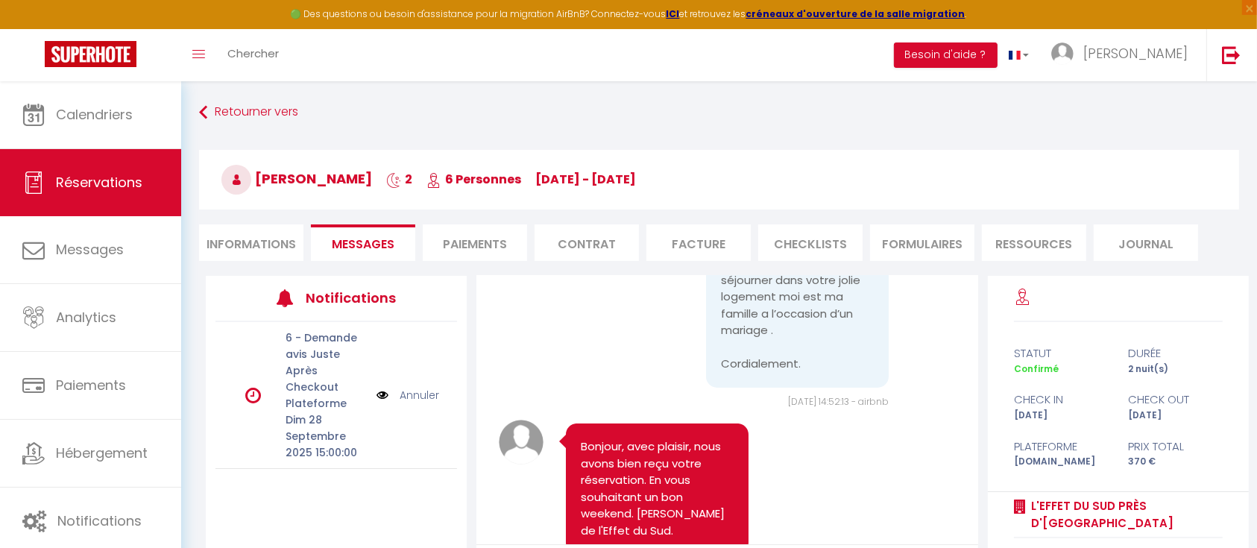
scroll to position [306, 0]
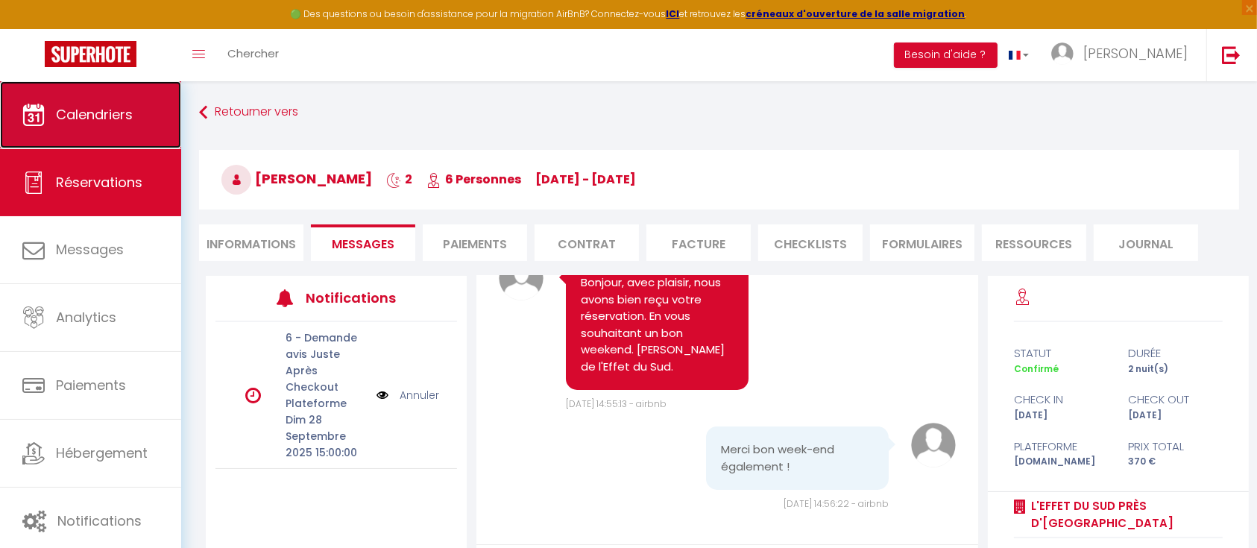
click at [144, 142] on link "Calendriers" at bounding box center [90, 114] width 181 height 67
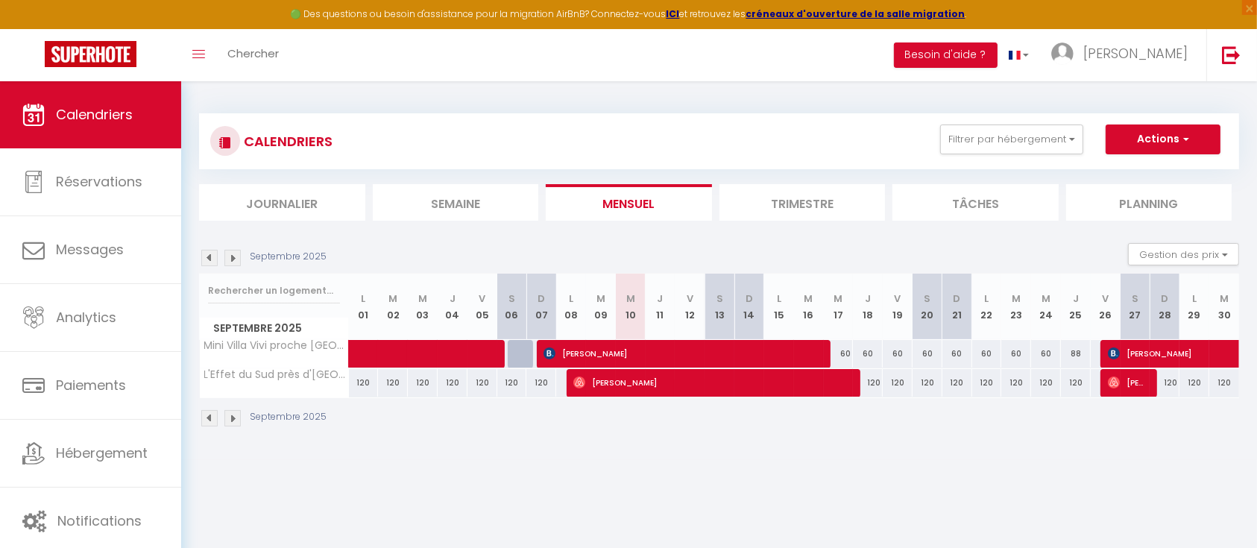
click at [214, 260] on img at bounding box center [209, 258] width 16 height 16
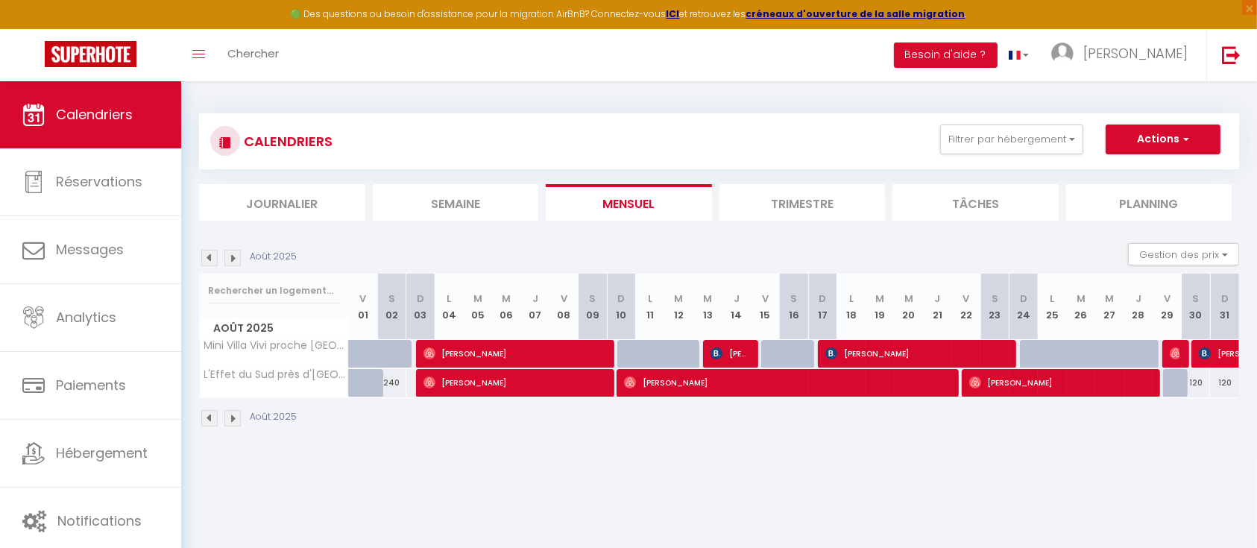
click at [229, 255] on img at bounding box center [232, 258] width 16 height 16
